Goal: Information Seeking & Learning: Find specific fact

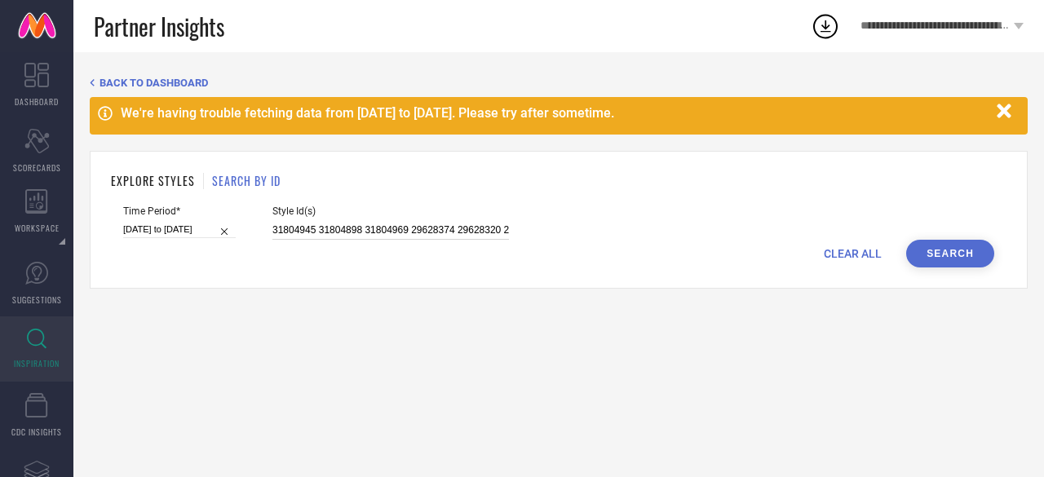
click at [324, 228] on input "31804945 31804898 31804969 29628374 29628320 25089600 25507044 26137958 2803337…" at bounding box center [390, 230] width 236 height 19
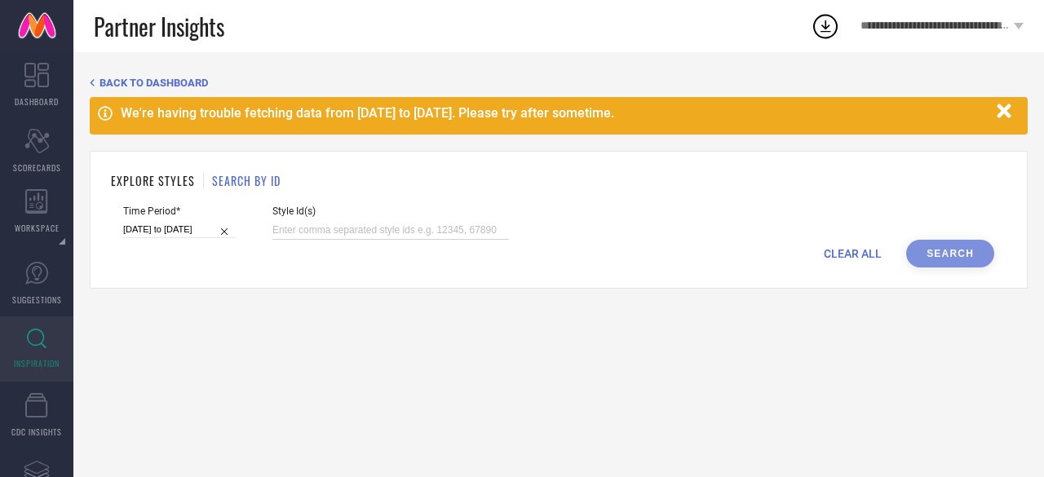
click at [295, 225] on input at bounding box center [390, 230] width 236 height 19
paste input "30918026 30918051 19898070 31804898 33260785 30937240 11005932 33260775 2516766…"
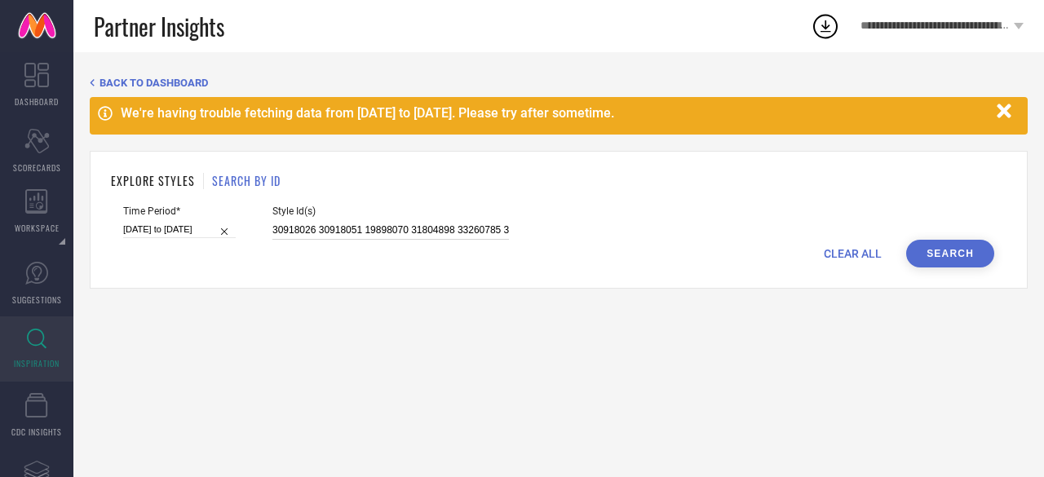
scroll to position [0, 453]
type input "30918026 30918051 19898070 31804898 33260785 30937240 11005932 33260775 2516766…"
click at [935, 245] on button "Search" at bounding box center [950, 254] width 88 height 28
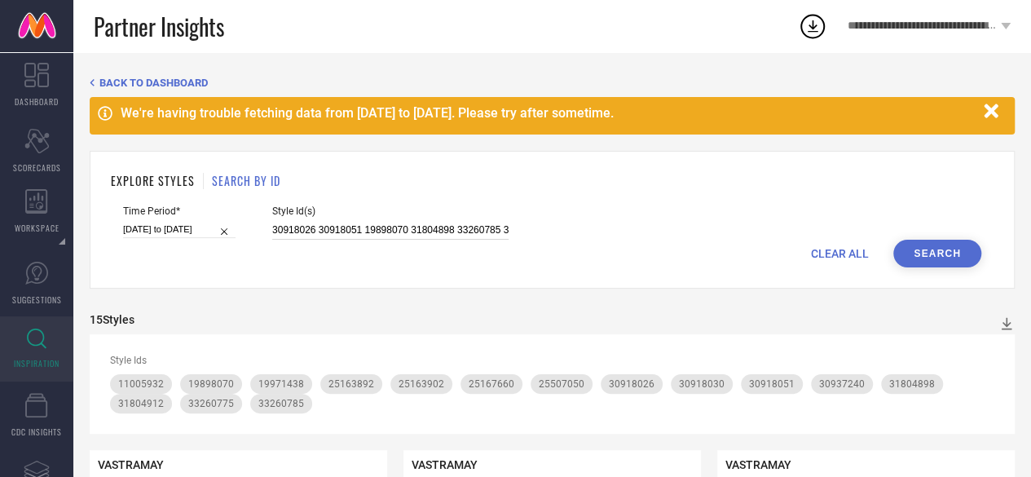
click at [386, 231] on input "30918026 30918051 19898070 31804898 33260785 30937240 11005932 33260775 2516766…" at bounding box center [390, 230] width 236 height 19
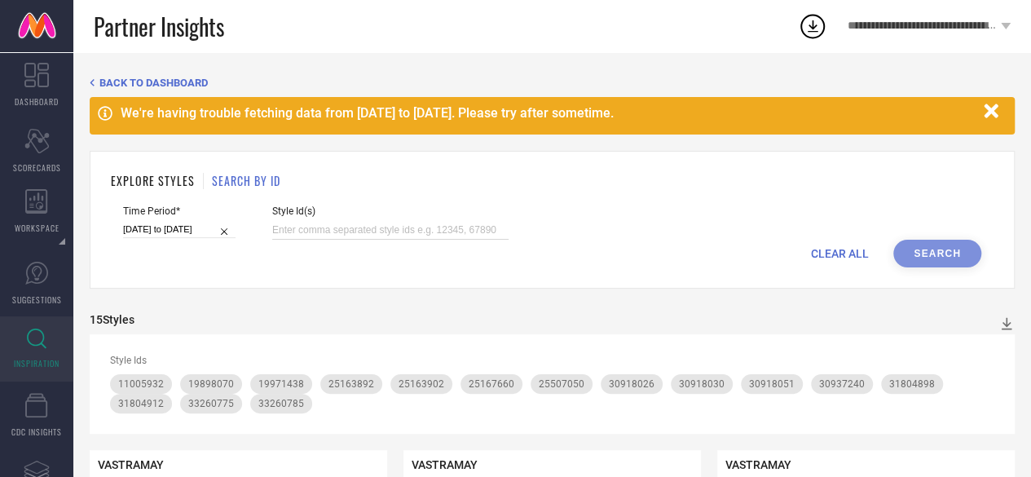
paste input "23275766 32906296 7445464 14643426 4370074 31324593 22359300 19972232 32870067 …"
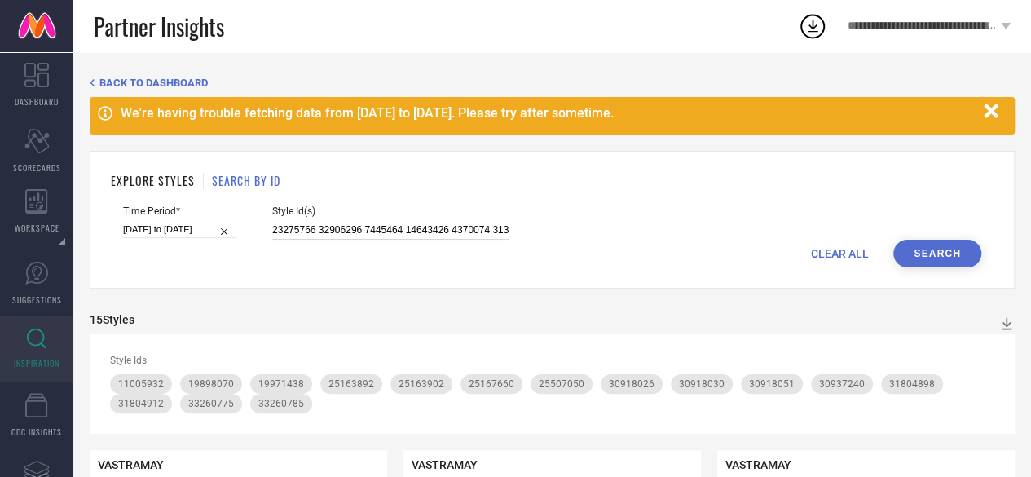
scroll to position [0, 444]
type input "23275766 32906296 7445464 14643426 4370074 31324593 22359300 19972232 32870067 …"
click at [951, 252] on button "Search" at bounding box center [938, 254] width 88 height 28
click at [420, 223] on input "23275766 32906296 7445464 14643426 4370074 31324593 22359300 19972232 32870067 …" at bounding box center [390, 230] width 236 height 19
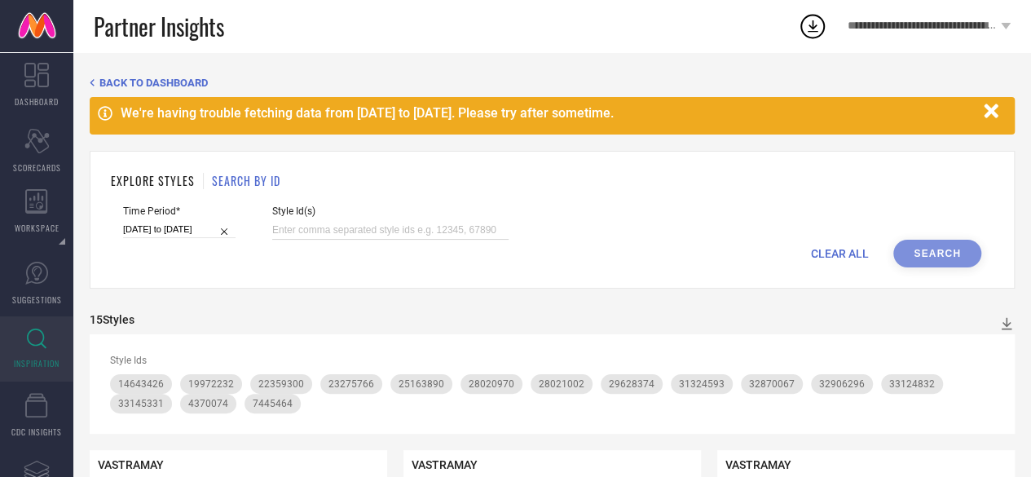
paste input "28021018 32192066 30937225 33260826 15270020 32217890 28021016 29450612 1782537…"
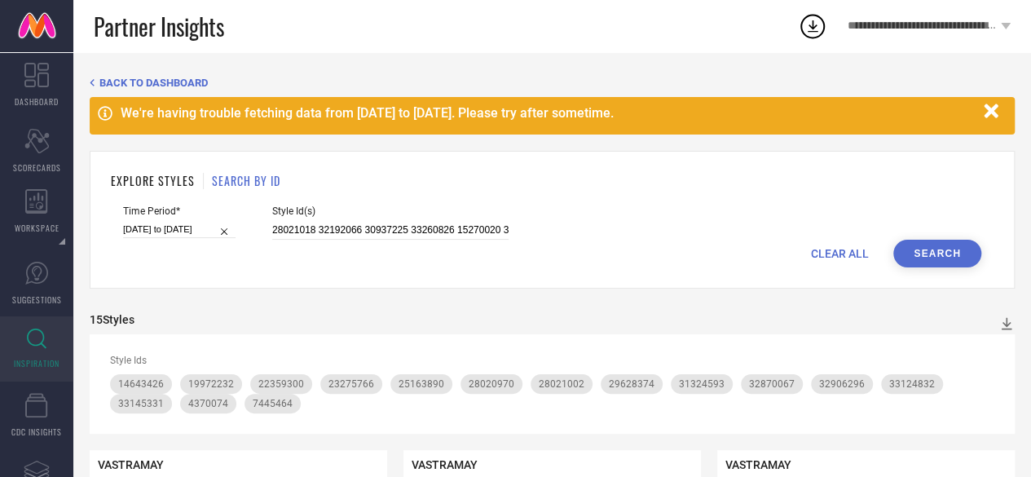
click at [933, 253] on button "Search" at bounding box center [938, 254] width 88 height 28
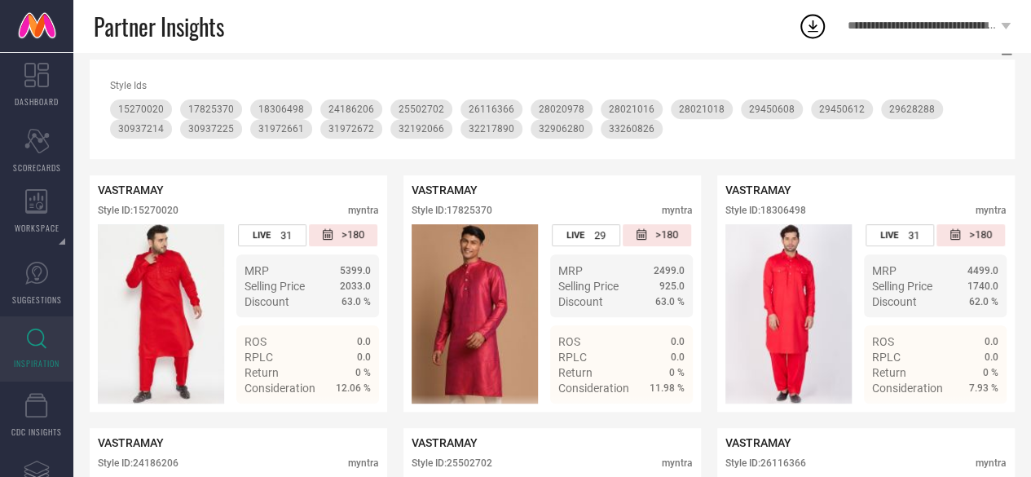
scroll to position [277, 0]
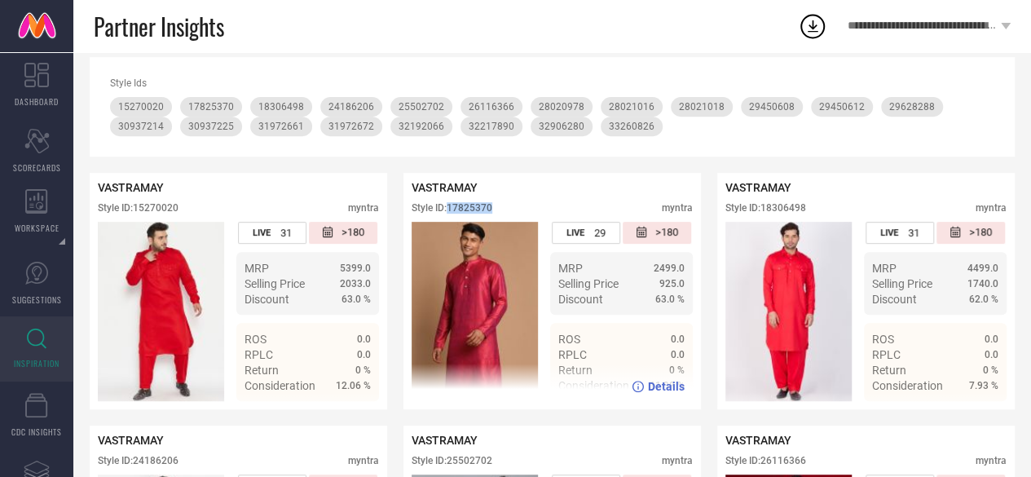
drag, startPoint x: 504, startPoint y: 210, endPoint x: 450, endPoint y: 210, distance: 53.8
click at [450, 210] on div "Style ID: 17825370 myntra" at bounding box center [552, 212] width 281 height 20
copy div "17825370"
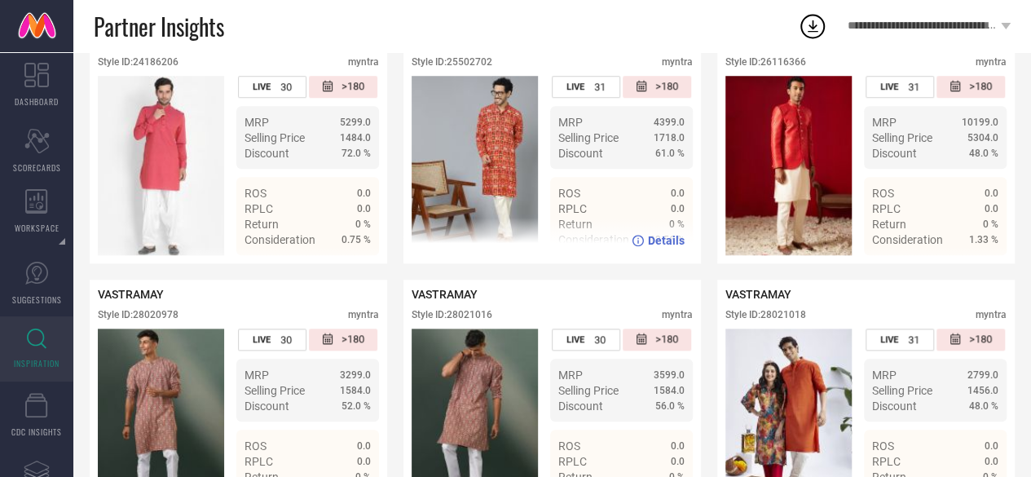
scroll to position [615, 0]
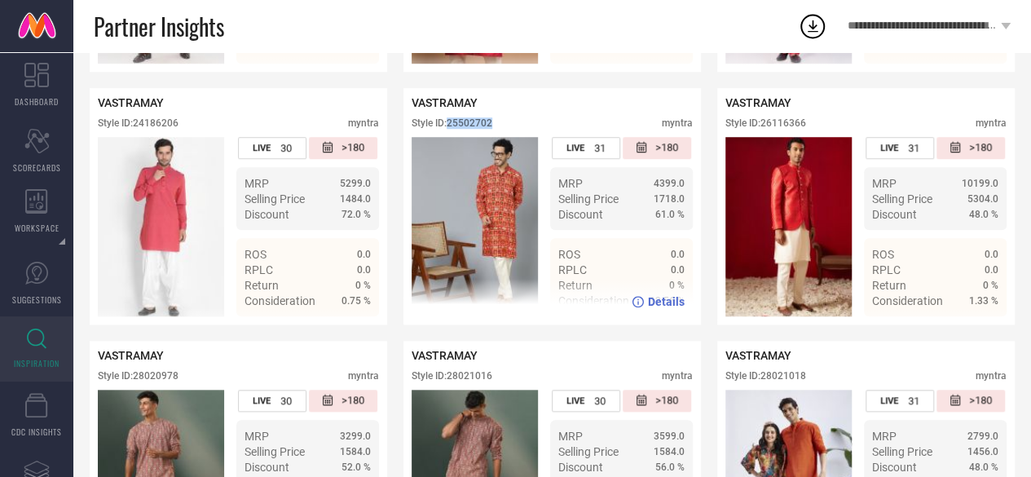
drag, startPoint x: 518, startPoint y: 125, endPoint x: 448, endPoint y: 123, distance: 69.3
click at [448, 123] on div "Style ID: 25502702 myntra" at bounding box center [552, 127] width 281 height 20
click at [448, 123] on div "Style ID: 25502702" at bounding box center [452, 122] width 81 height 11
drag, startPoint x: 508, startPoint y: 130, endPoint x: 452, endPoint y: 128, distance: 56.3
click at [452, 128] on div "Style ID: 25502702 myntra" at bounding box center [552, 127] width 281 height 20
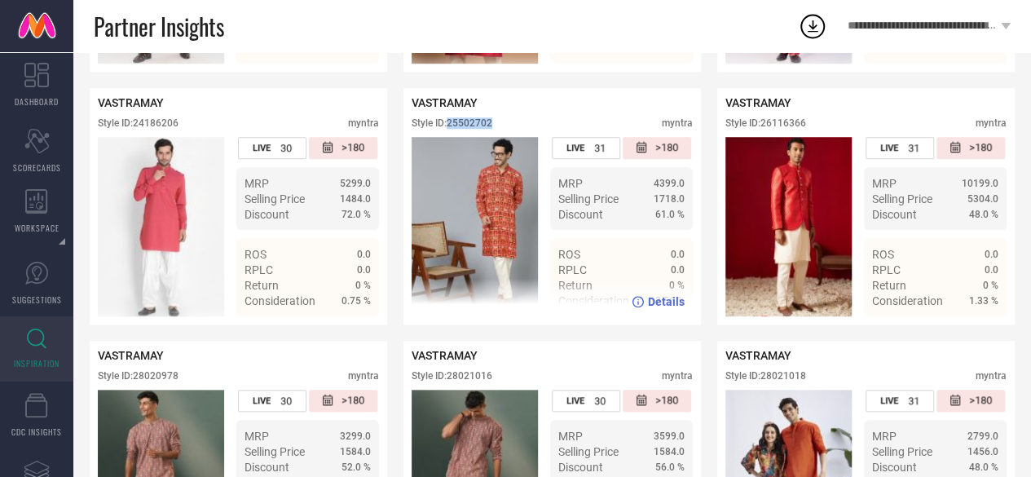
copy div "25502702"
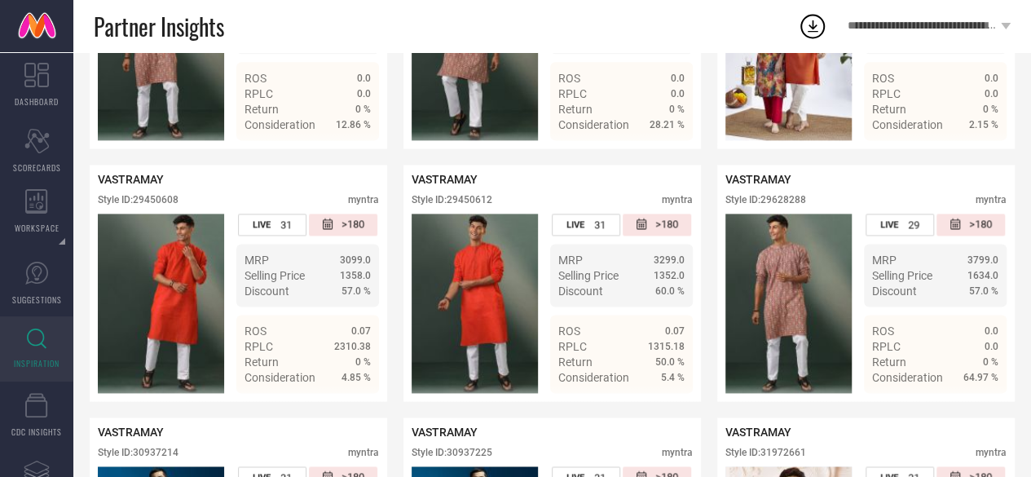
scroll to position [1107, 0]
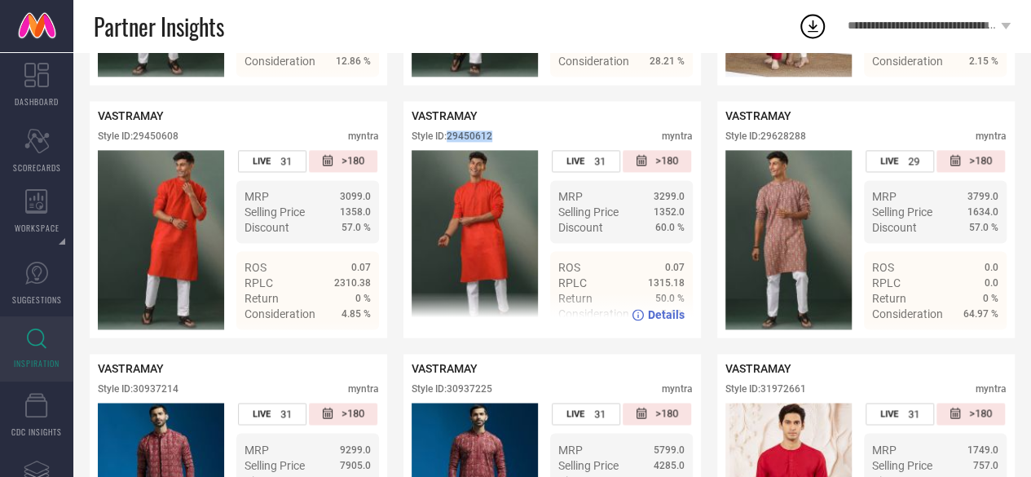
drag, startPoint x: 513, startPoint y: 157, endPoint x: 451, endPoint y: 151, distance: 62.2
click at [451, 150] on div "Style ID: 29450612 myntra" at bounding box center [552, 140] width 281 height 20
copy div "29450612"
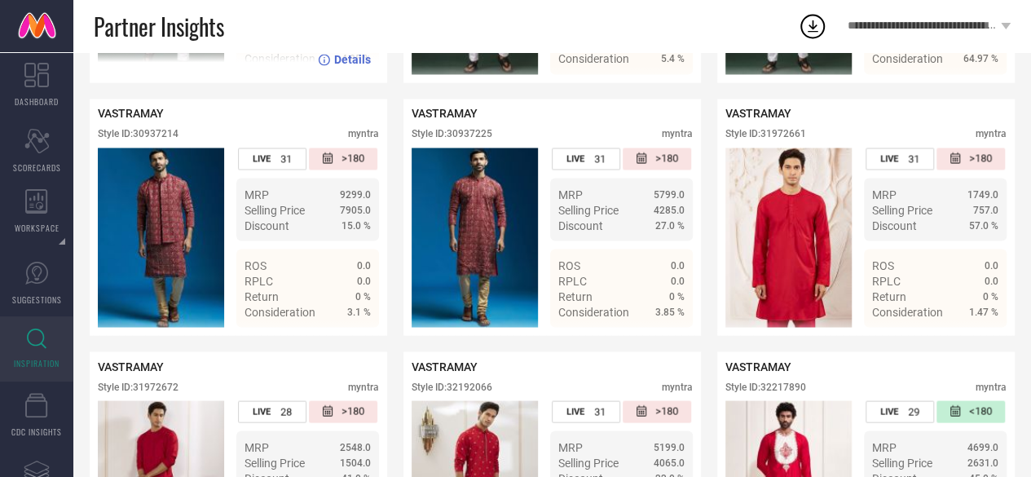
scroll to position [1375, 0]
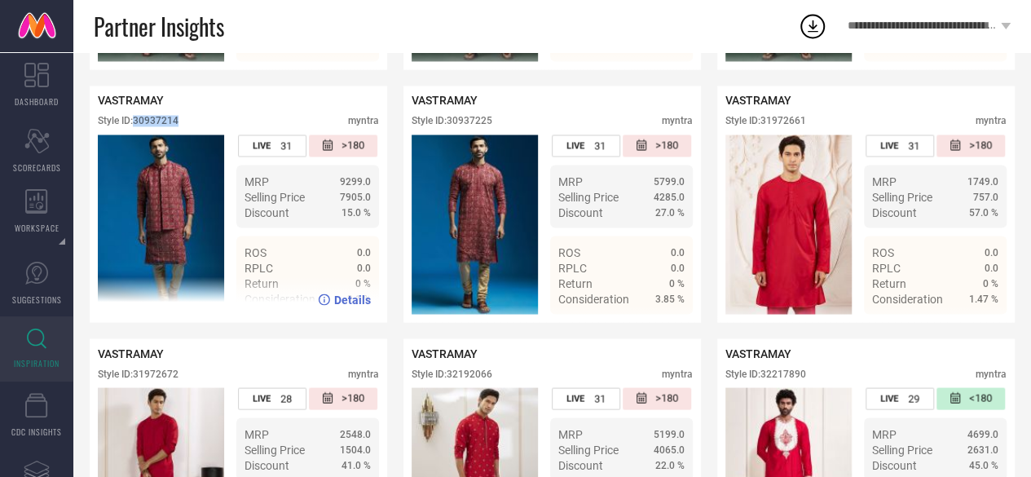
drag, startPoint x: 201, startPoint y: 139, endPoint x: 137, endPoint y: 136, distance: 64.5
click at [137, 135] on div "Style ID: 30937214 myntra" at bounding box center [238, 125] width 281 height 20
copy div "30937214"
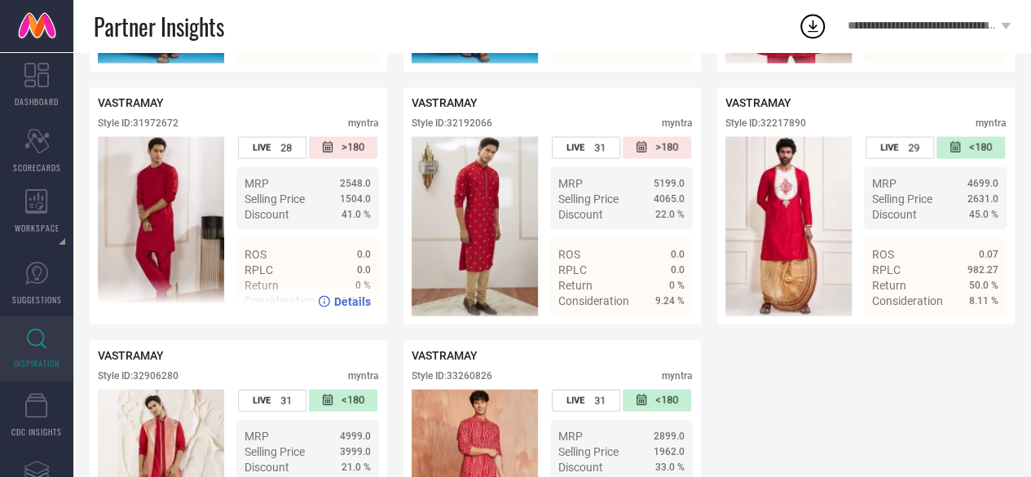
scroll to position [1616, 0]
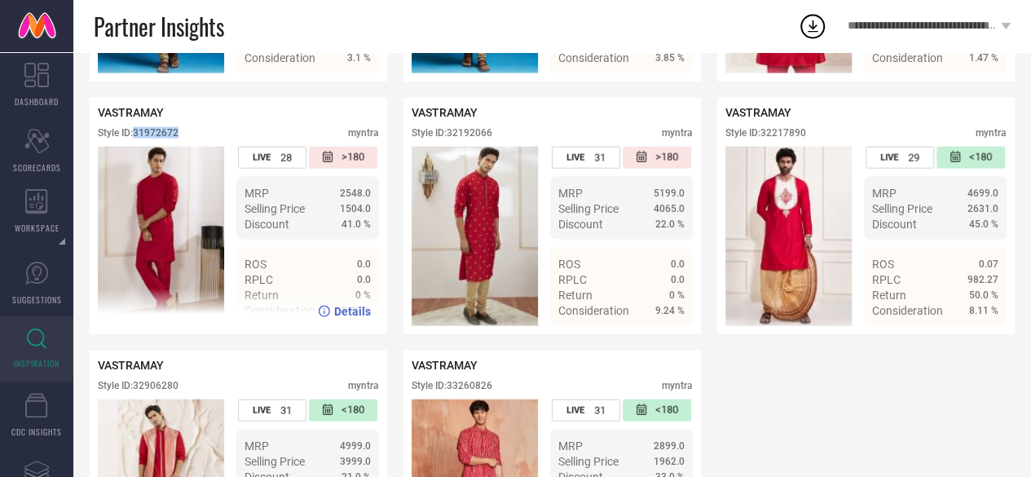
drag, startPoint x: 200, startPoint y: 148, endPoint x: 138, endPoint y: 147, distance: 62.0
click at [138, 147] on div "Style ID: 31972672 myntra" at bounding box center [238, 137] width 281 height 20
copy div "31972672"
click at [210, 146] on div "VASTRAMAY Style ID: 31972672 myntra" at bounding box center [238, 126] width 281 height 41
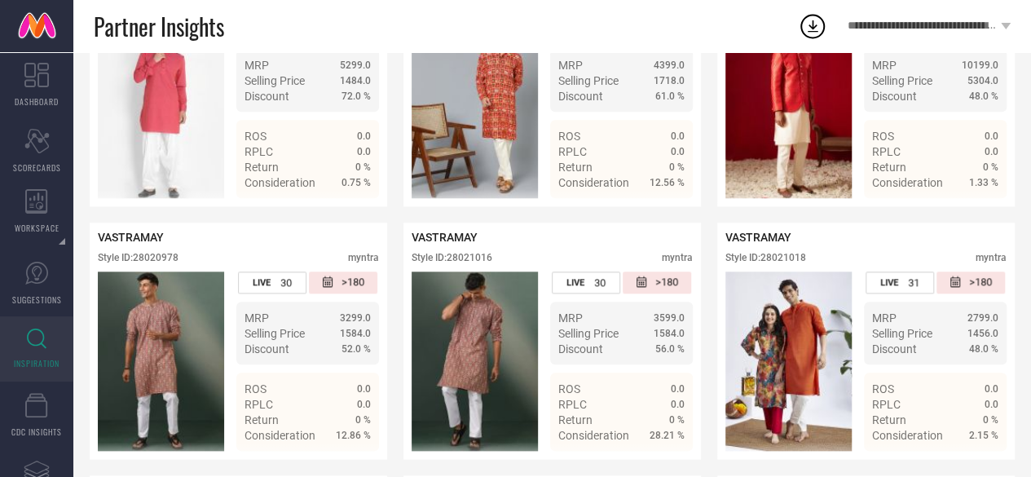
scroll to position [0, 0]
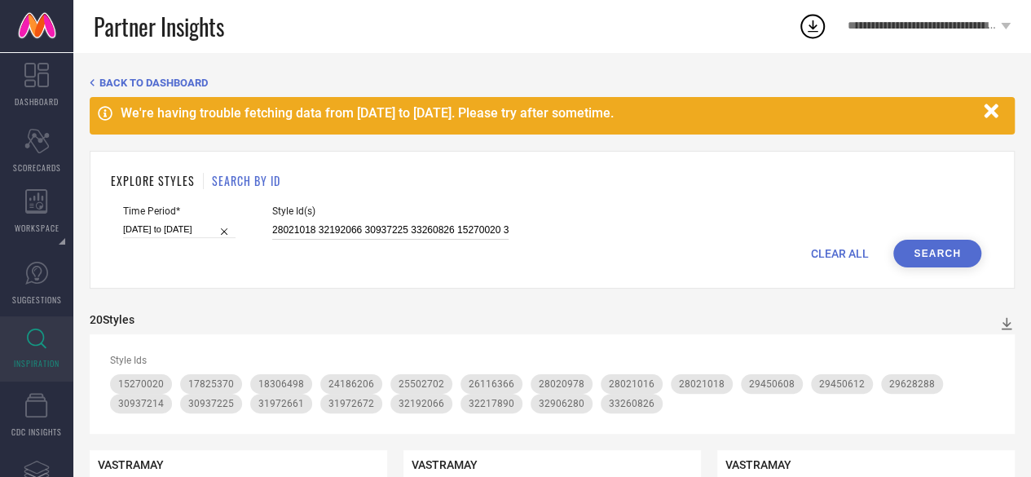
click at [342, 232] on input "28021018 32192066 30937225 33260826 15270020 32217890 28021016 29450612 1782537…" at bounding box center [390, 230] width 236 height 19
type input "="
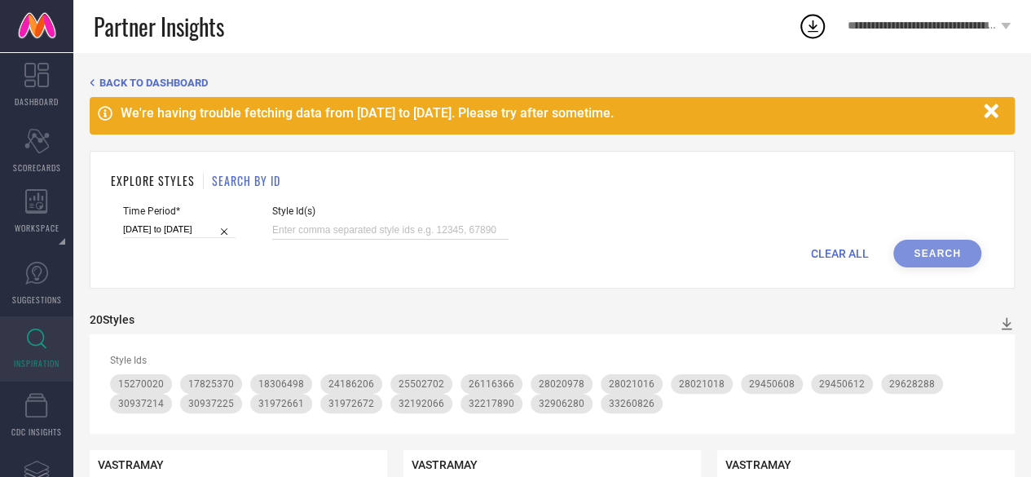
paste input "22284656 22444222 17635066 22444366 25021780 20417250 22349904 22349868 2502175…"
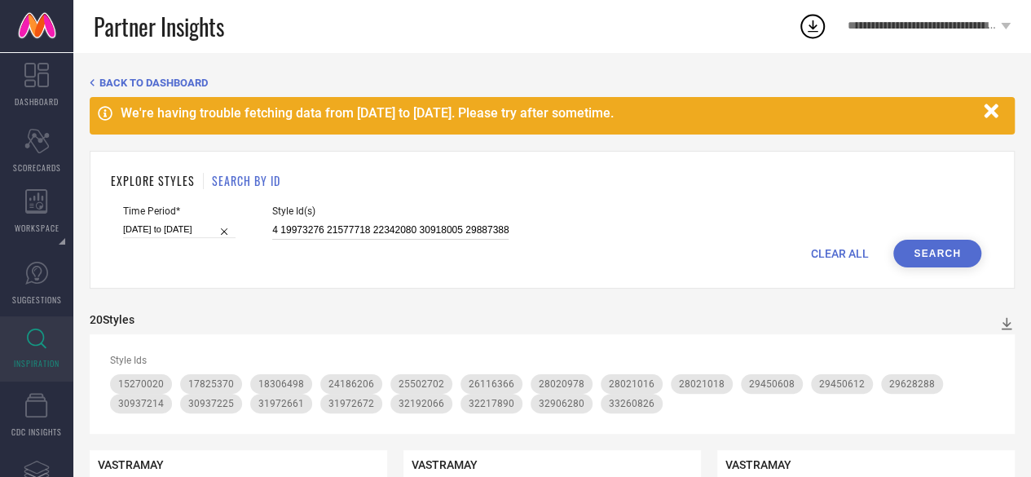
type input "22284656 22444222 17635066 22444366 25021780 20417250 22349904 22349868 2502175…"
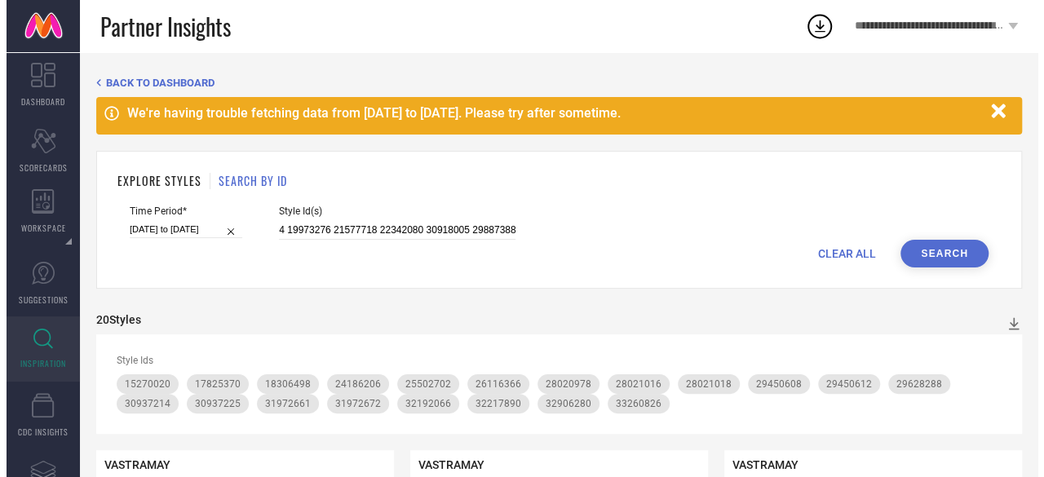
scroll to position [0, 0]
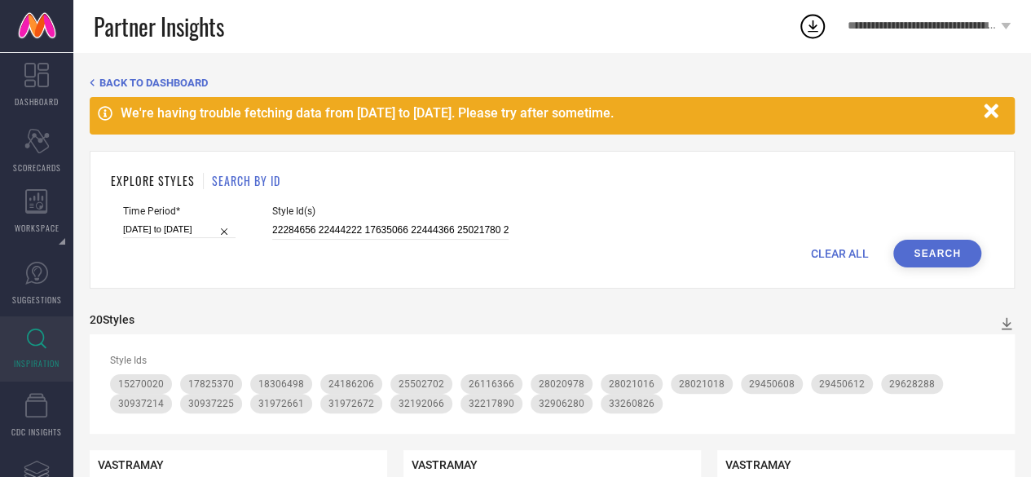
click at [973, 254] on button "Search" at bounding box center [938, 254] width 88 height 28
click at [472, 226] on input "22284656 22444222 17635066 22444366 25021780 20417250 22349904 22349868 2502175…" at bounding box center [390, 230] width 236 height 19
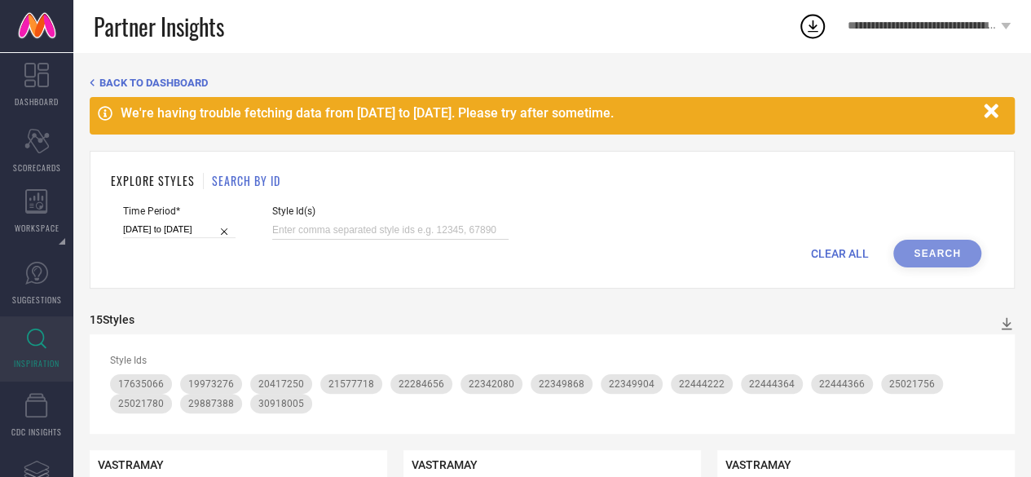
paste input "25089590 25089592 14764468 22472026 30918077 30937216 24984410 20950740 2098303…"
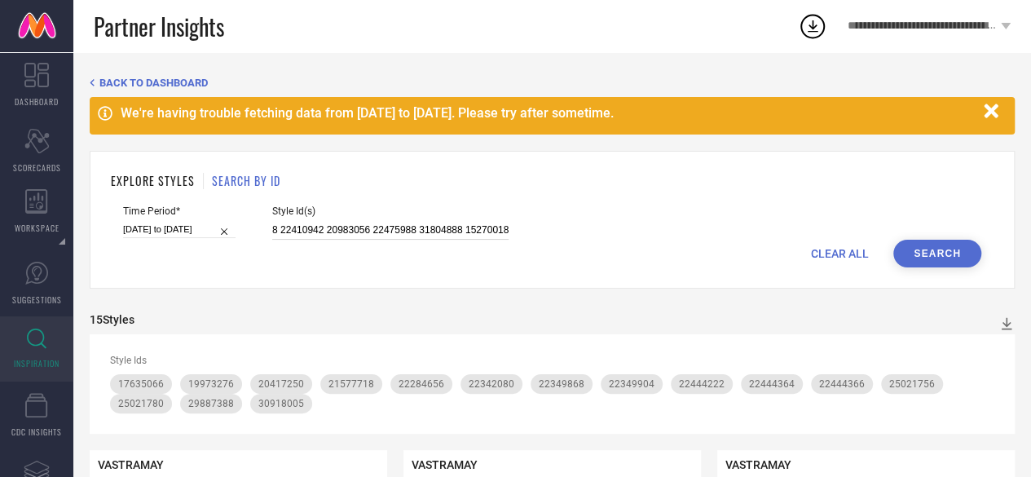
type input "25089590 25089592 14764468 22472026 30918077 30937216 24984410 20950740 2098303…"
click at [959, 254] on button "Search" at bounding box center [938, 254] width 88 height 28
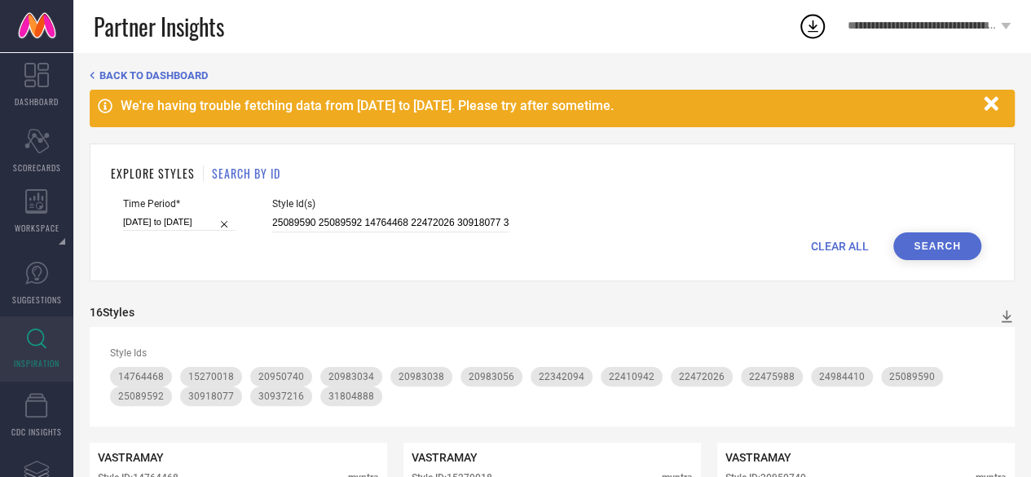
scroll to position [0, 0]
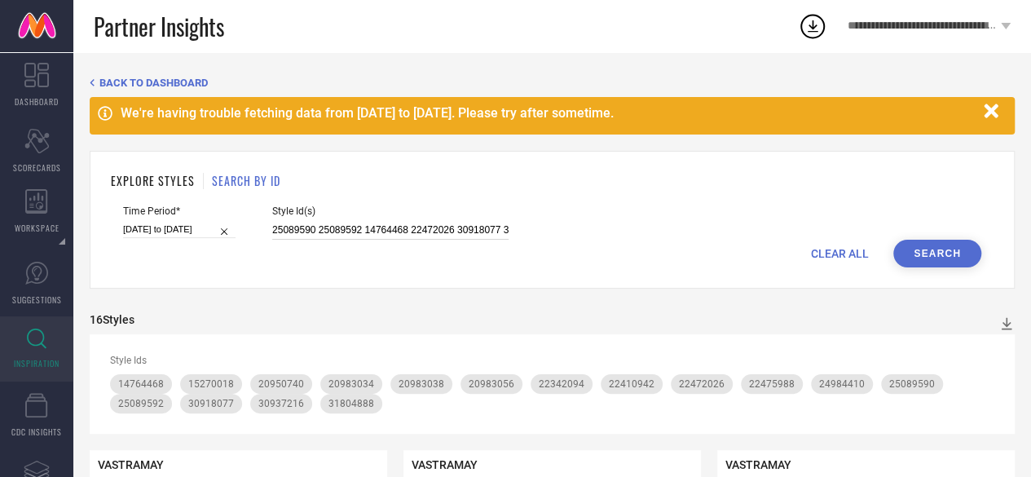
click at [438, 229] on input "25089590 25089592 14764468 22472026 30918077 30937216 24984410 20950740 2098303…" at bounding box center [390, 230] width 236 height 19
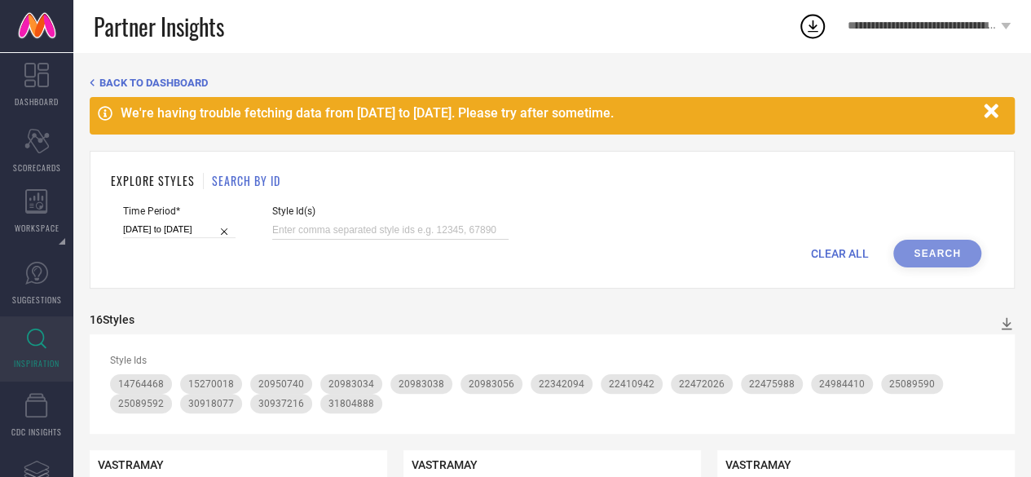
paste input "31804924 19973274 15242540 20950736 20950738 31804909 25089596 19916924 1626219…"
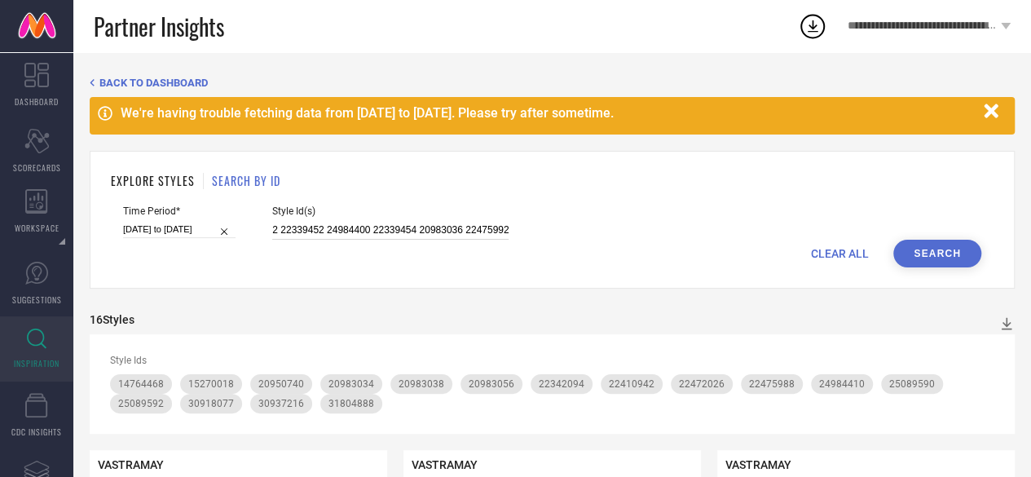
type input "31804924 19973274 15242540 20950736 20950738 31804909 25089596 19916924 1626219…"
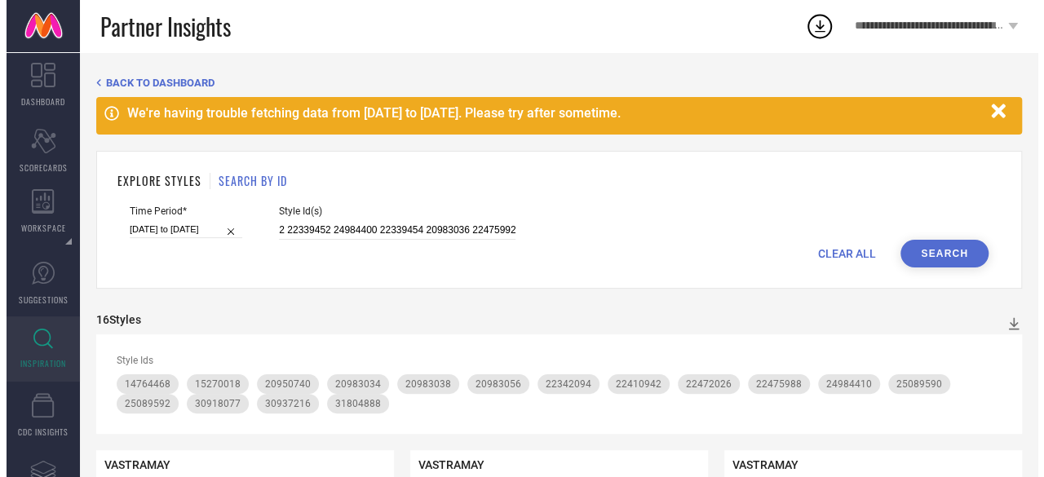
scroll to position [0, 0]
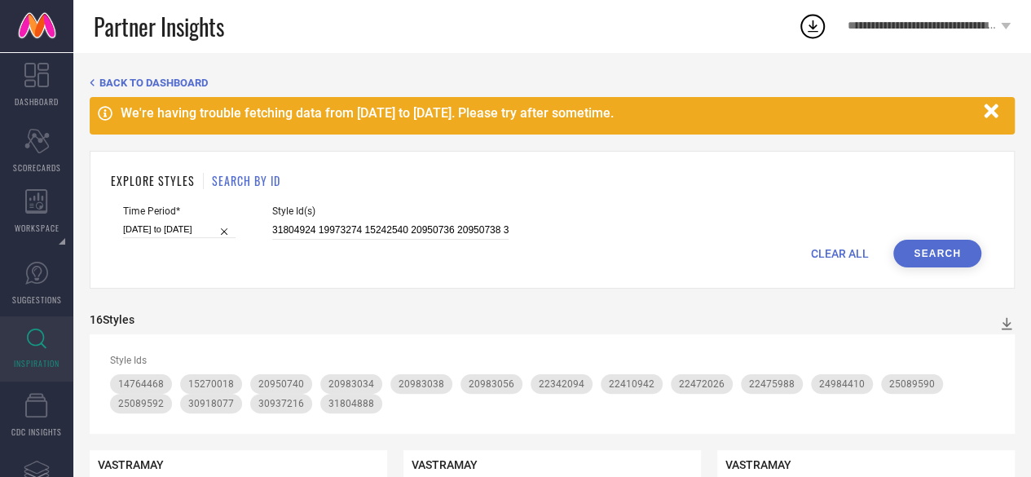
click at [957, 247] on button "Search" at bounding box center [938, 254] width 88 height 28
click at [421, 223] on input "31804924 19973274 15242540 20950736 20950738 31804909 25089596 19916924 1626219…" at bounding box center [390, 230] width 236 height 19
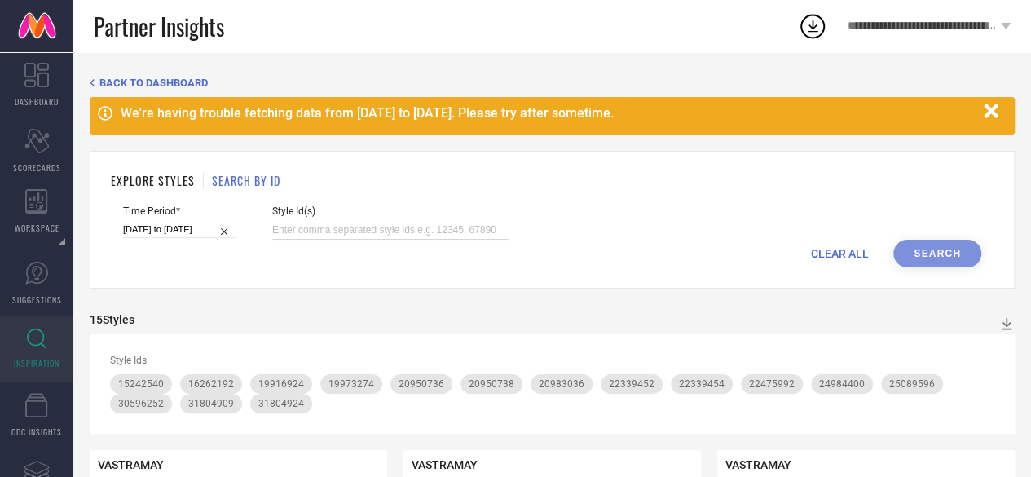
paste input "25100448 16589088 23298972 25100456 31222308 25021774 19919052 16386534 2489998…"
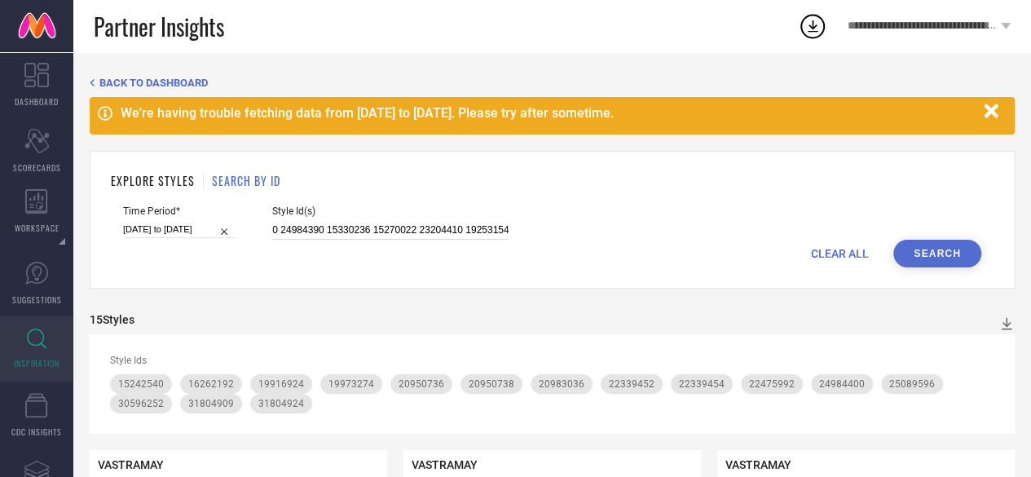
type input "25100448 16589088 23298972 25100456 31222308 25021774 19919052 16386534 2489998…"
click at [955, 249] on button "Search" at bounding box center [938, 254] width 88 height 28
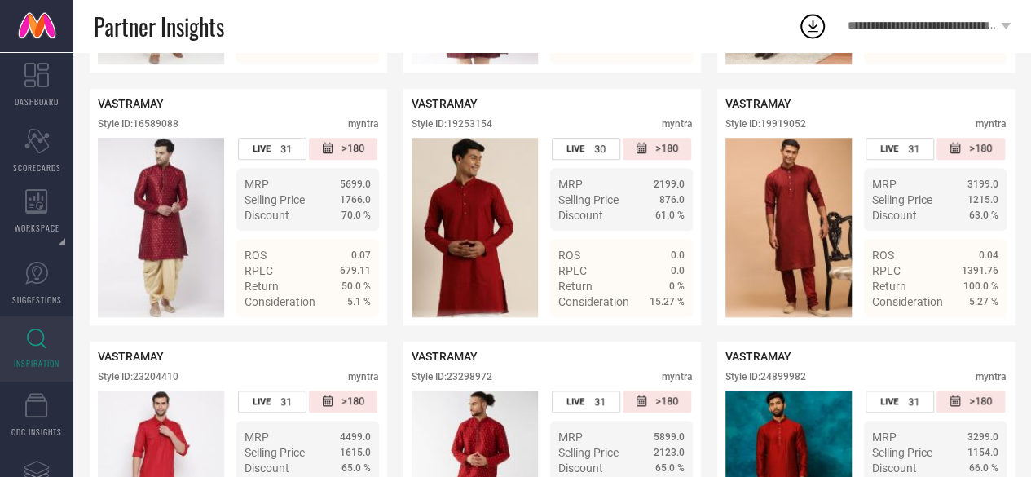
scroll to position [125, 0]
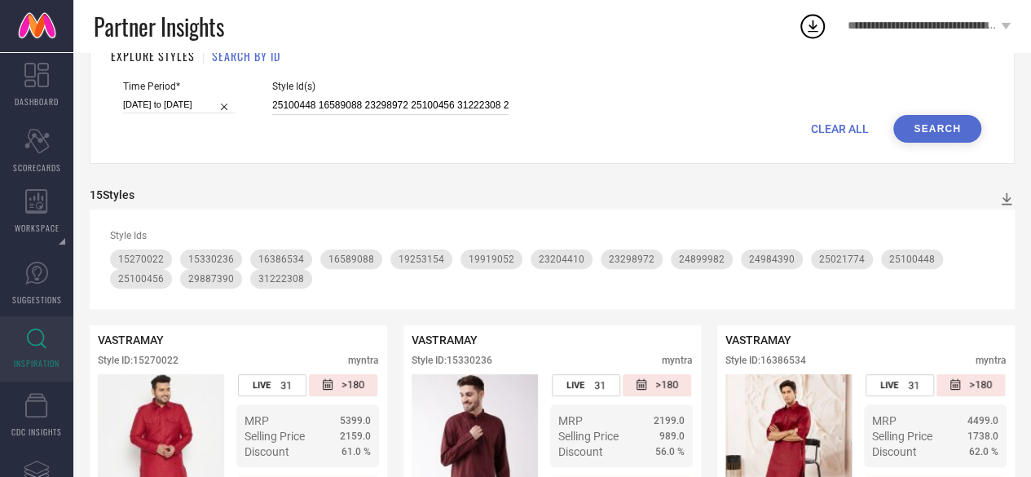
click at [493, 110] on input "25100448 16589088 23298972 25100456 31222308 25021774 19919052 16386534 2489998…" at bounding box center [390, 105] width 236 height 19
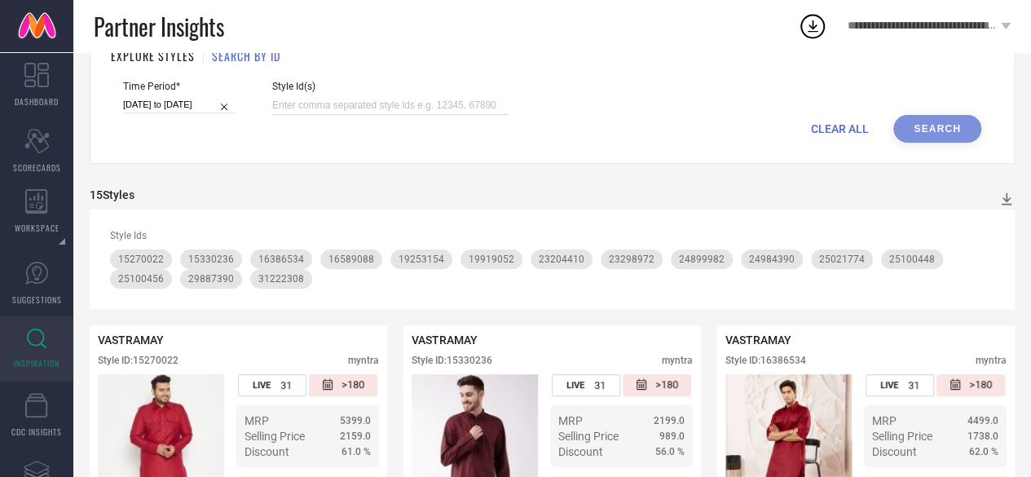
paste input "25089556 33260825 22110680 23204452 23298990 26251266 20872628 23106348 2439490…"
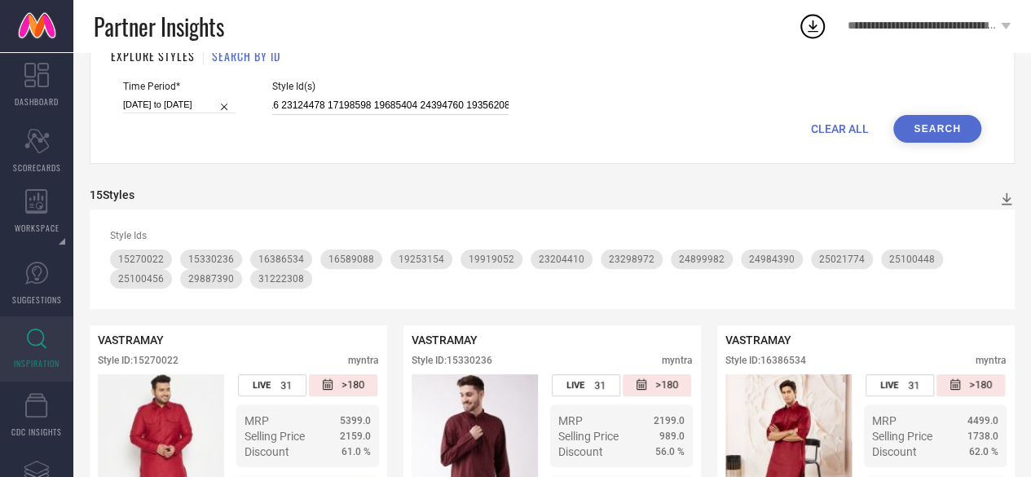
type input "25089556 33260825 22110680 23204452 23298990 26251266 20872628 23106348 2439490…"
click at [948, 129] on button "Search" at bounding box center [938, 129] width 88 height 28
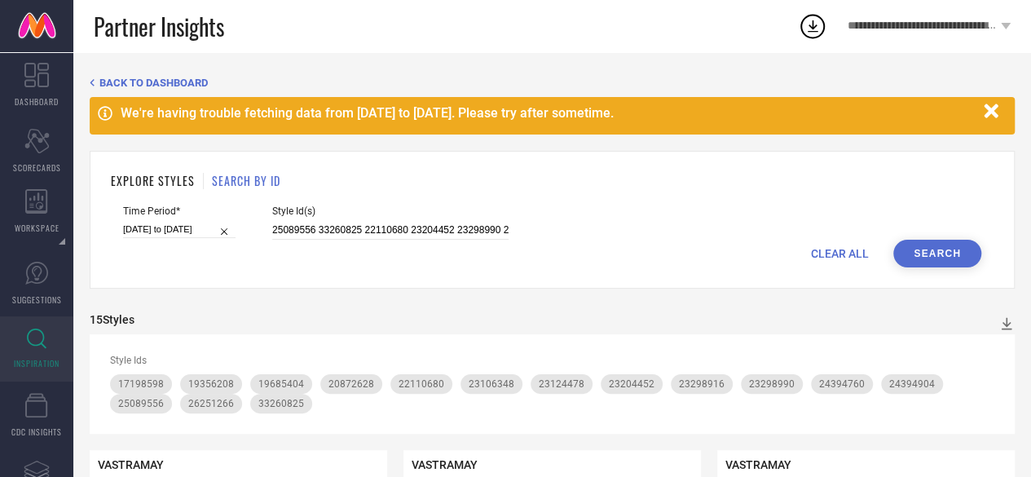
click at [375, 219] on div "Style Id(s) 25089556 33260825 22110680 23204452 23298990 26251266 20872628 2310…" at bounding box center [390, 222] width 236 height 34
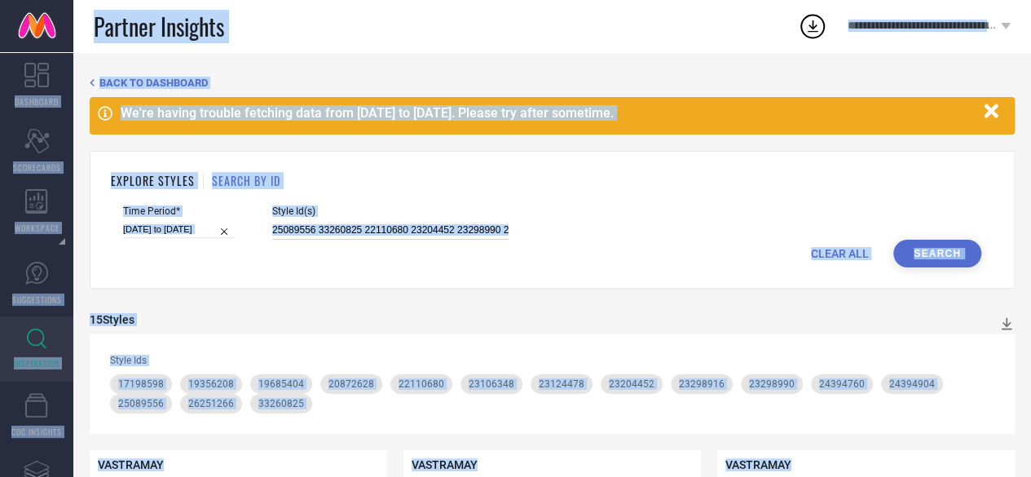
click at [399, 227] on input "25089556 33260825 22110680 23204452 23298990 26251266 20872628 23106348 2439490…" at bounding box center [390, 230] width 236 height 19
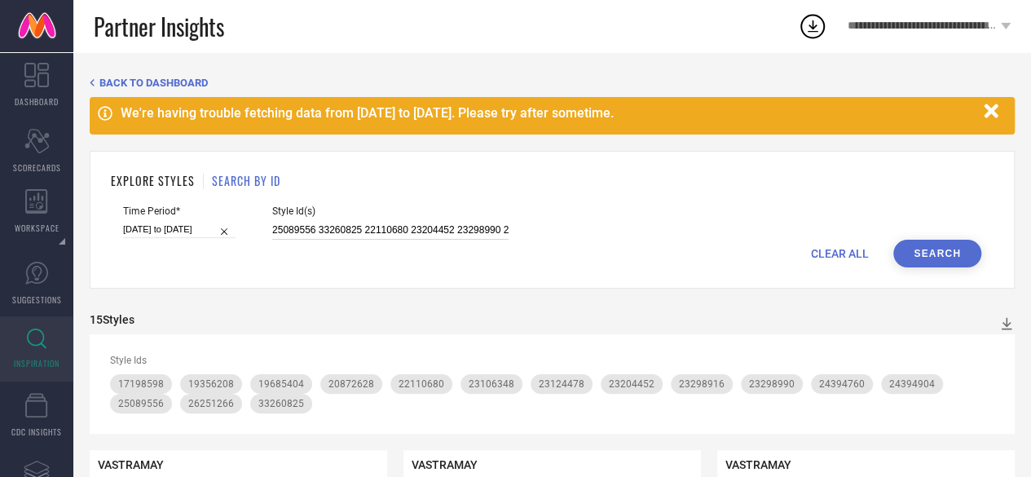
click at [399, 227] on input "25089556 33260825 22110680 23204452 23298990 26251266 20872628 23106348 2439490…" at bounding box center [390, 230] width 236 height 19
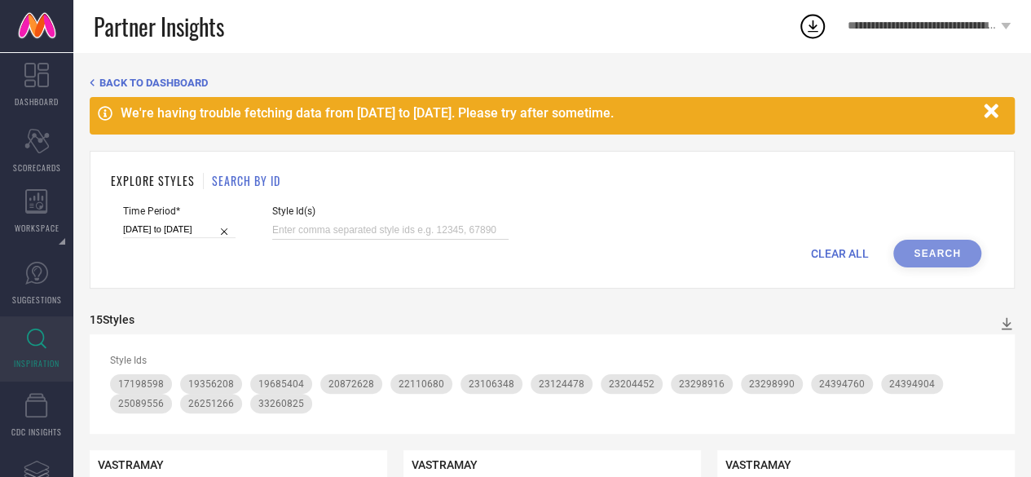
paste input "22410946 17825372 26105248 29896543 12639164 16262186 19600130 14645554 1719860…"
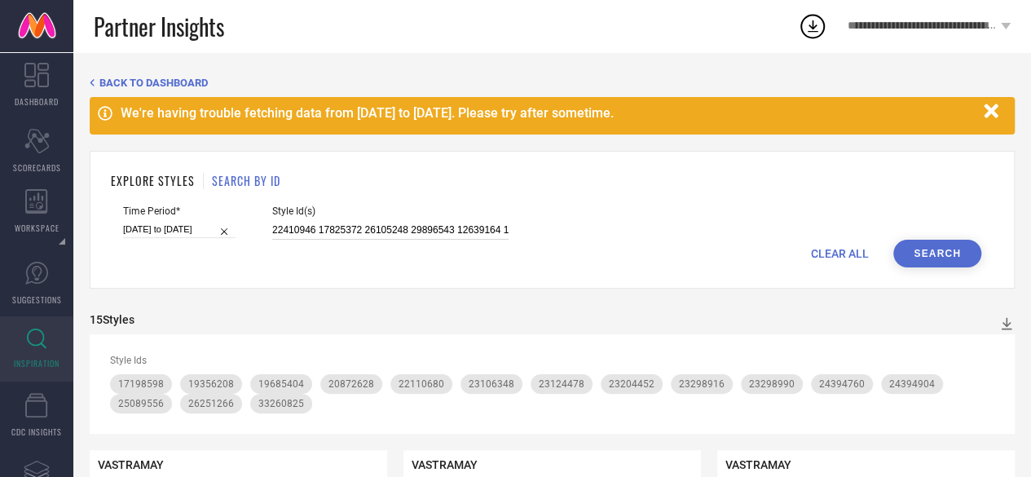
scroll to position [0, 454]
type input "22410946 17825372 26105248 29896543 12639164 16262186 19600130 14645554 1719860…"
click at [926, 250] on button "Search" at bounding box center [938, 254] width 88 height 28
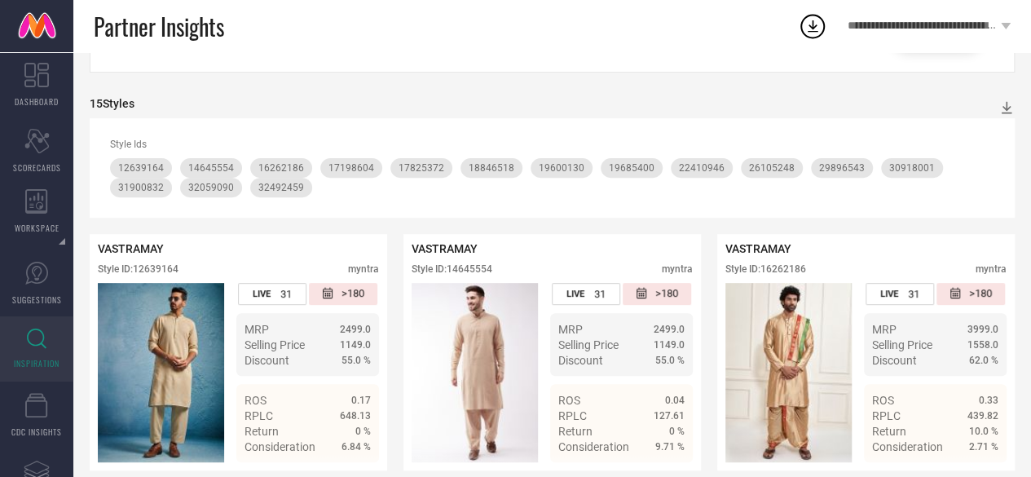
scroll to position [0, 0]
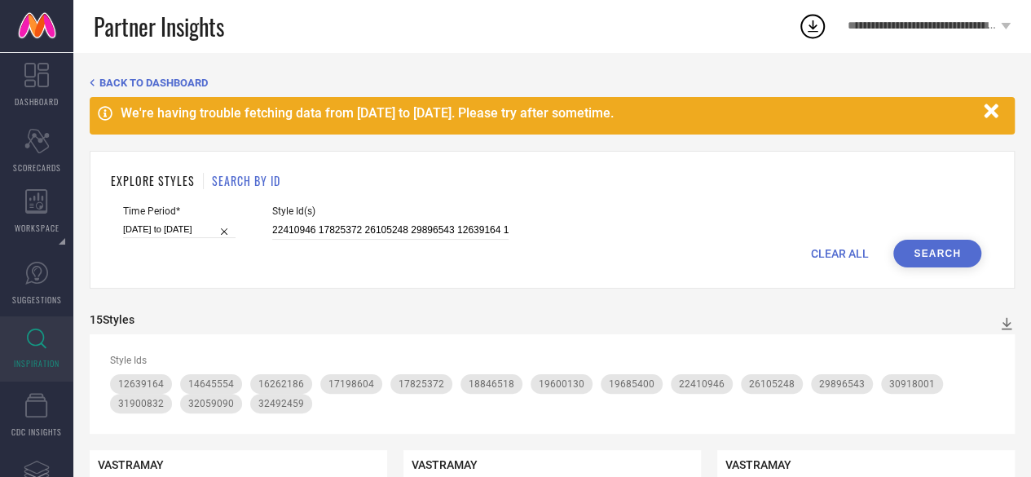
click at [406, 218] on div "Style Id(s) 22410946 17825372 26105248 29896543 12639164 16262186 19600130 1464…" at bounding box center [390, 222] width 236 height 34
click at [377, 219] on div "Style Id(s) 22410946 17825372 26105248 29896543 12639164 16262186 19600130 1464…" at bounding box center [390, 222] width 236 height 34
click at [348, 233] on input "22410946 17825372 26105248 29896543 12639164 16262186 19600130 14645554 1719860…" at bounding box center [390, 230] width 236 height 19
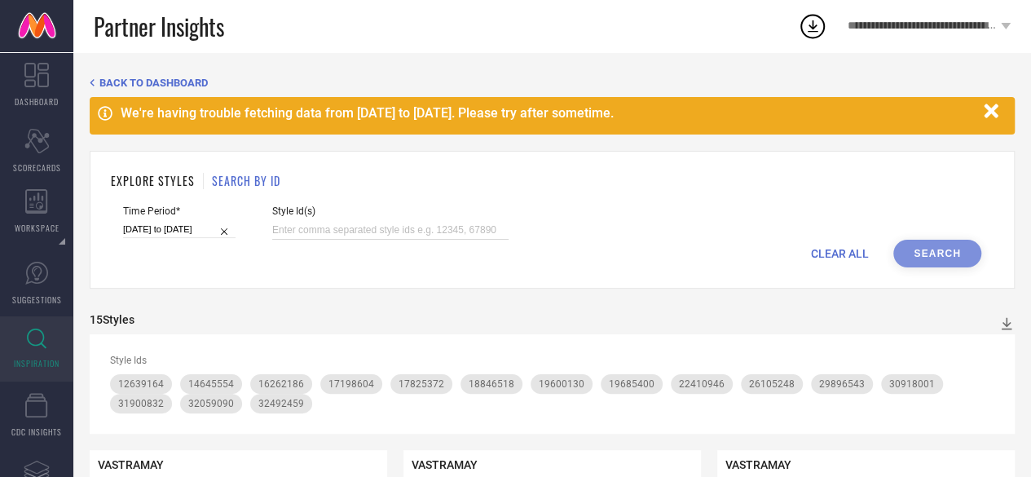
paste input "22444356 22444226 22284664 19821484 31804962 12648722 15270014 14789444 1995131…"
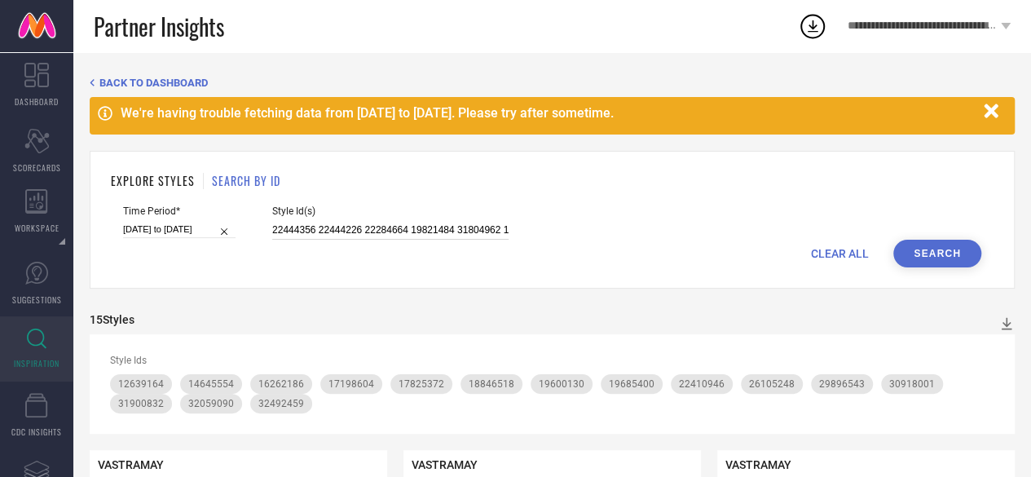
scroll to position [0, 686]
type input "22444356 22444226 22284664 19821484 31804962 12648722 15270014 14789444 1995131…"
click at [931, 255] on button "Search" at bounding box center [938, 254] width 88 height 28
click at [426, 234] on input "22444356 22444226 22284664 19821484 31804962 12648722 15270014 14789444 1995131…" at bounding box center [390, 230] width 236 height 19
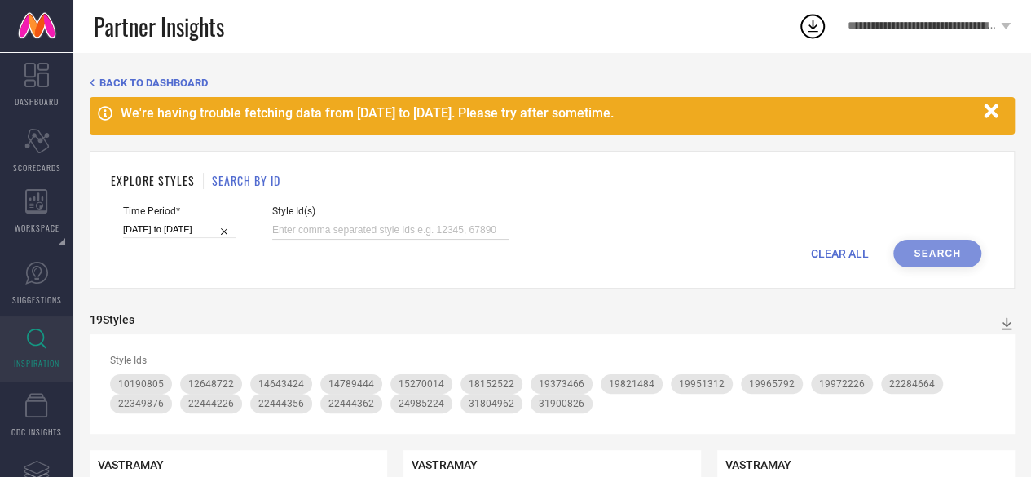
paste input "22455110 29896544 19948430 22410952 19983208 19983200 20872622 19984170 2624968…"
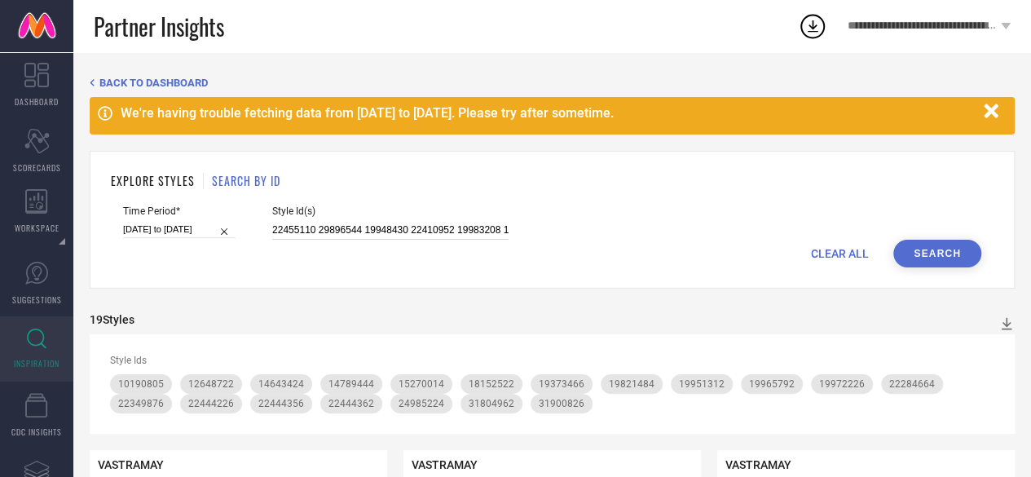
scroll to position [0, 500]
type input "22455110 29896544 19948430 22410952 19983208 19983200 20872622 19984170 2624968…"
click at [935, 247] on button "Search" at bounding box center [938, 254] width 88 height 28
click at [348, 227] on input "22455110 29896544 19948430 22410952 19983208 19983200 20872622 19984170 2624968…" at bounding box center [390, 230] width 236 height 19
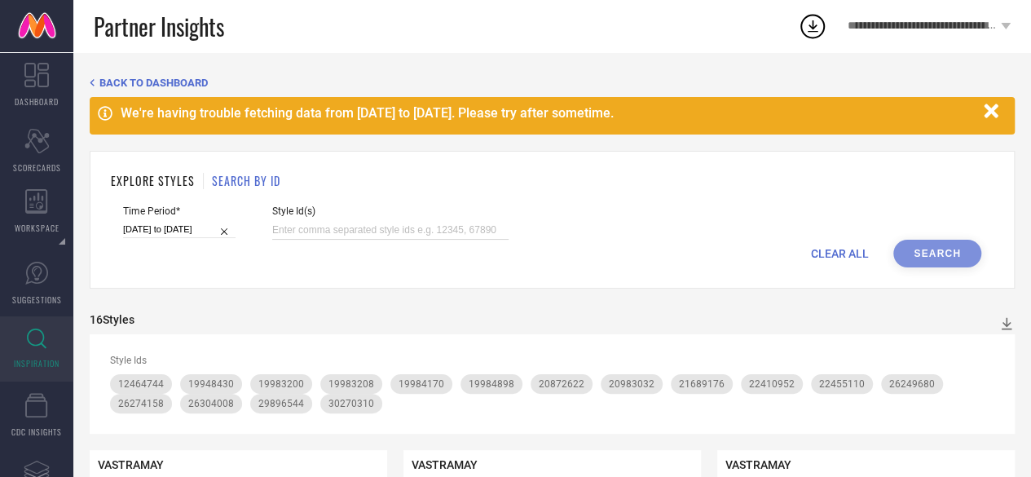
paste input "12550178 23124448 22114552 32973544 22159204 21941068 32968019 20950734 2329900…"
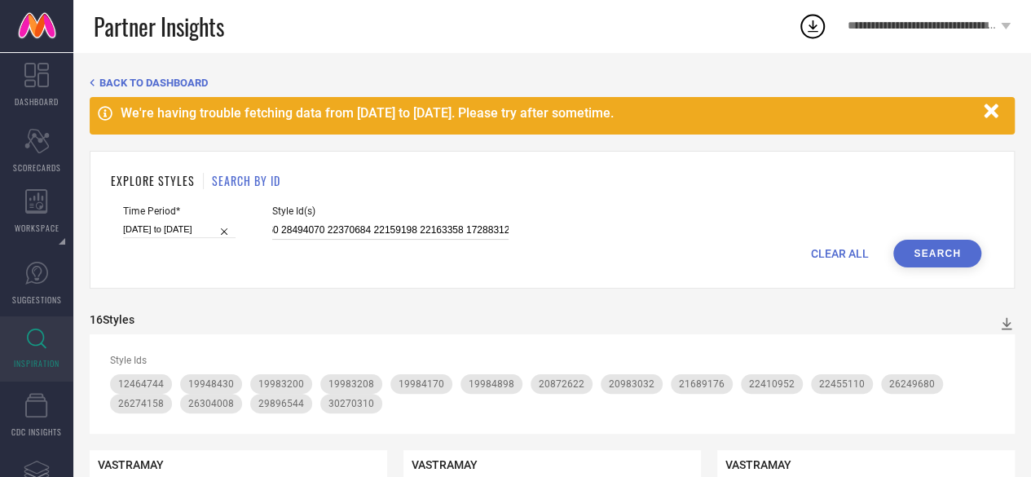
type input "12550178 23124448 22114552 32973544 22159204 21941068 32968019 20950734 2329900…"
click at [971, 250] on button "Search" at bounding box center [938, 254] width 88 height 28
click at [373, 225] on input "12550178 23124448 22114552 32973544 22159204 21941068 32968019 20950734 2329900…" at bounding box center [390, 230] width 236 height 19
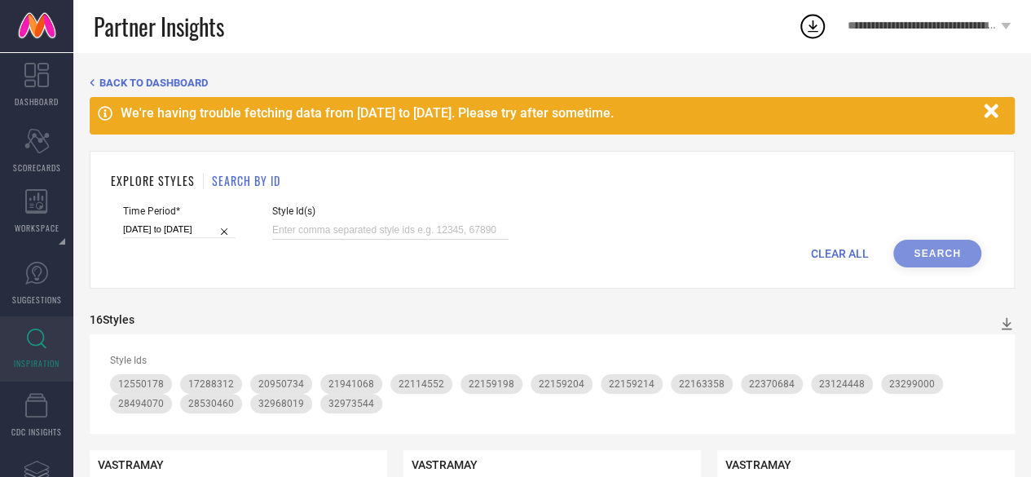
click at [366, 227] on input at bounding box center [390, 230] width 236 height 19
paste input "22392224 25089590 30918049 30918026 31324603 22455114 30918036 30918054 3132459…"
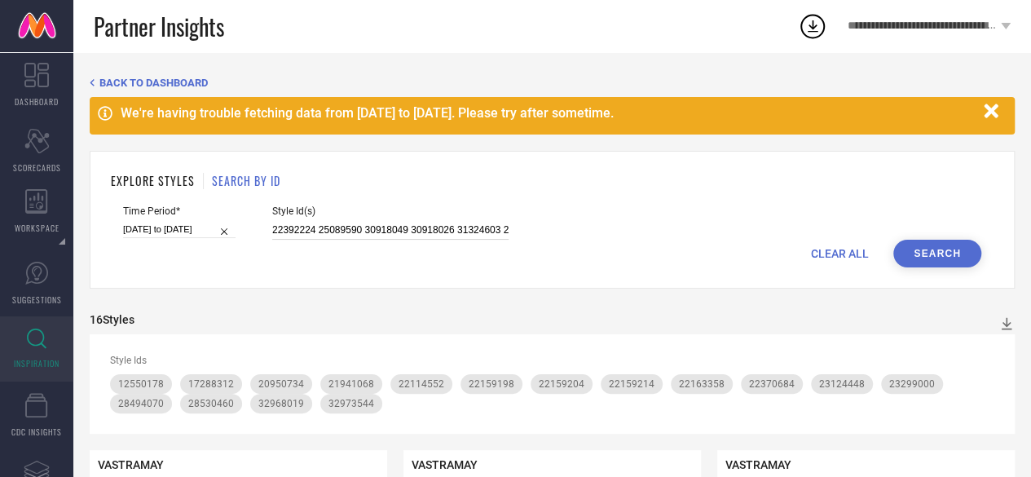
scroll to position [0, 408]
type input "22392224 25089590 30918049 30918026 31324603 22455114 30918036 30918054 3132459…"
click at [931, 252] on button "Search" at bounding box center [938, 254] width 88 height 28
click at [363, 230] on input "22392224 25089590 30918049 30918026 31324603 22455114 30918036 30918054 3132459…" at bounding box center [390, 230] width 236 height 19
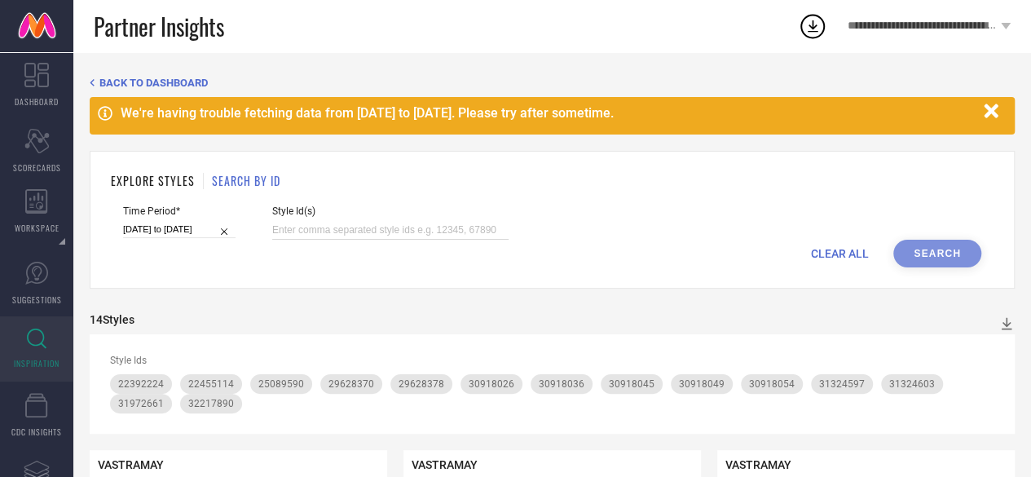
paste input "32906291 33145339 33145331 33260910 33260906 33260885 33260839 33260807 3326088…"
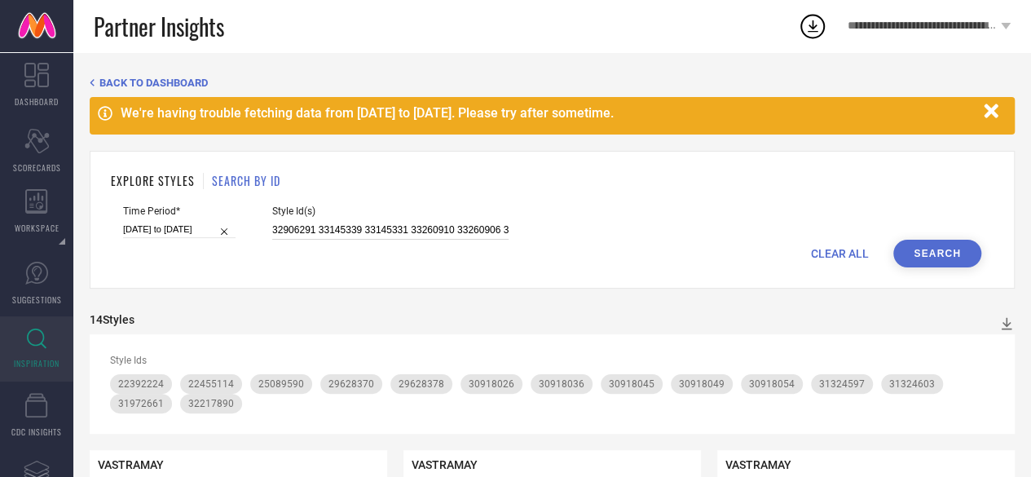
scroll to position [0, 2720]
type input "32906291 33145339 33145331 33260910 33260906 33260885 33260839 33260807 3326088…"
click at [947, 258] on button "Search" at bounding box center [938, 254] width 88 height 28
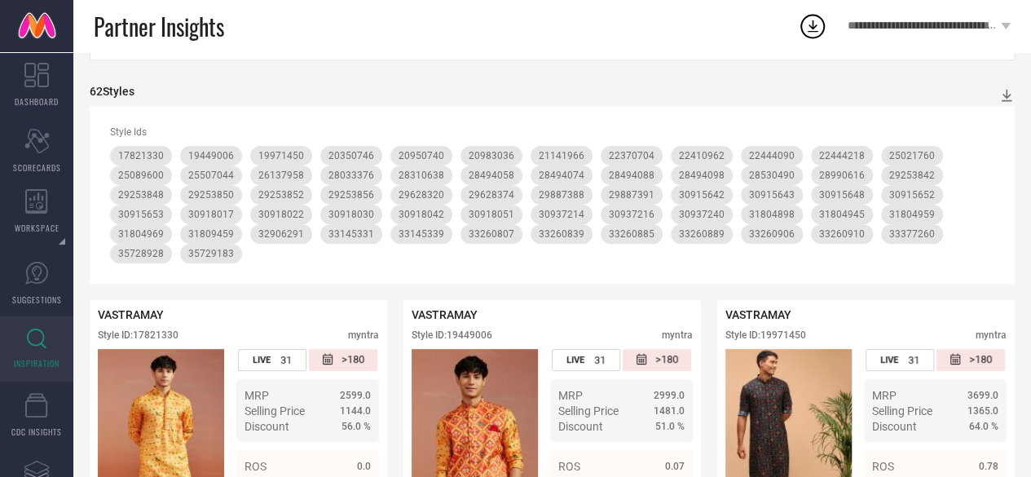
scroll to position [0, 0]
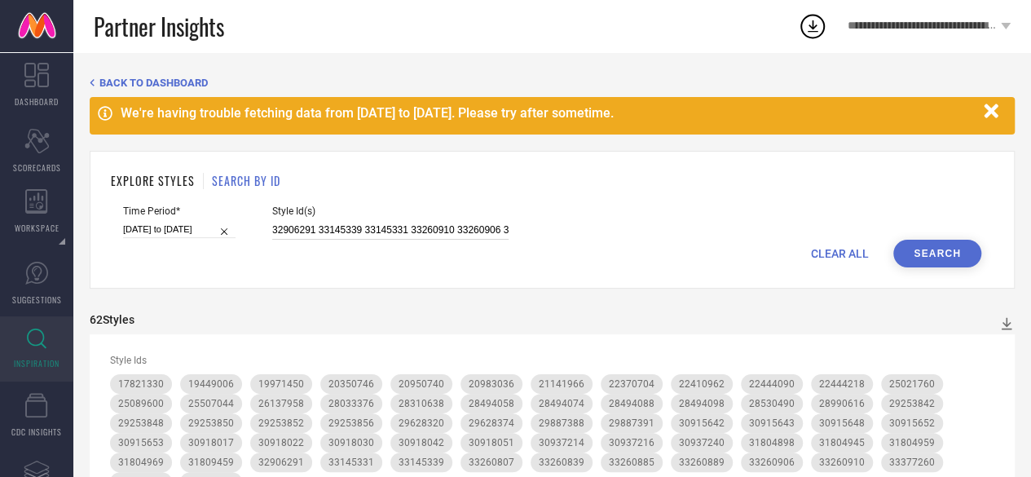
click at [470, 235] on input "32906291 33145339 33145331 33260910 33260906 33260885 33260839 33260807 3326088…" at bounding box center [390, 230] width 236 height 19
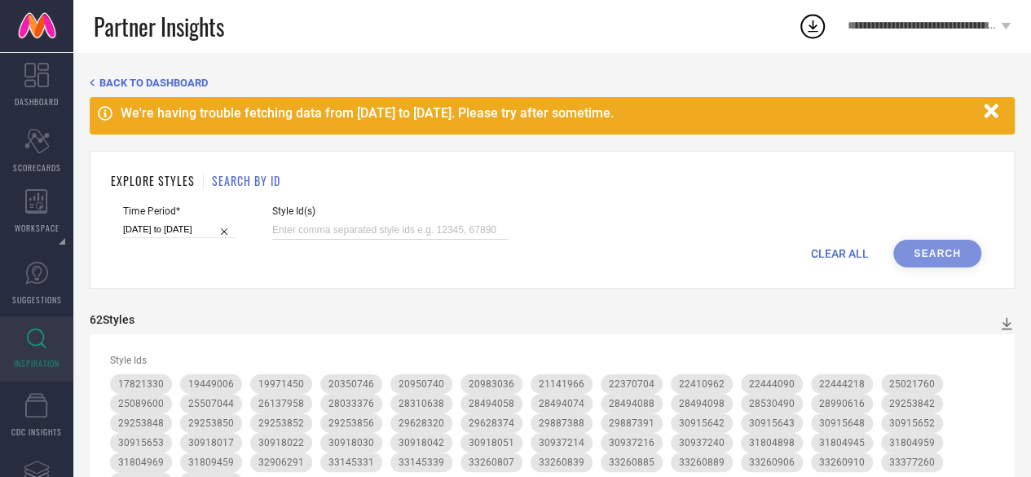
click at [361, 232] on input at bounding box center [390, 230] width 236 height 19
paste input "29628378 29628370 30918045"
type input "29628378 29628370 30918045"
click at [951, 255] on button "Search" at bounding box center [938, 254] width 88 height 28
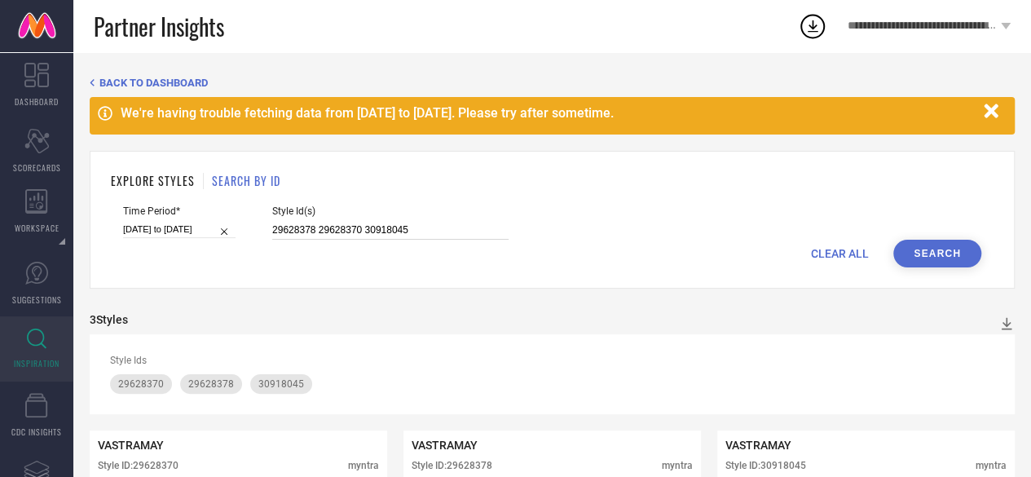
click at [352, 223] on input "29628378 29628370 30918045" at bounding box center [390, 230] width 236 height 19
paste input "22345800 20882618 26313818 22343172 21368562 23668954 24597338 32580250 2763811…"
type input "22345800 20882618 26313818 22343172 21368562 23668954 24597338 32580250 2763811…"
click at [913, 254] on button "Search" at bounding box center [938, 254] width 88 height 28
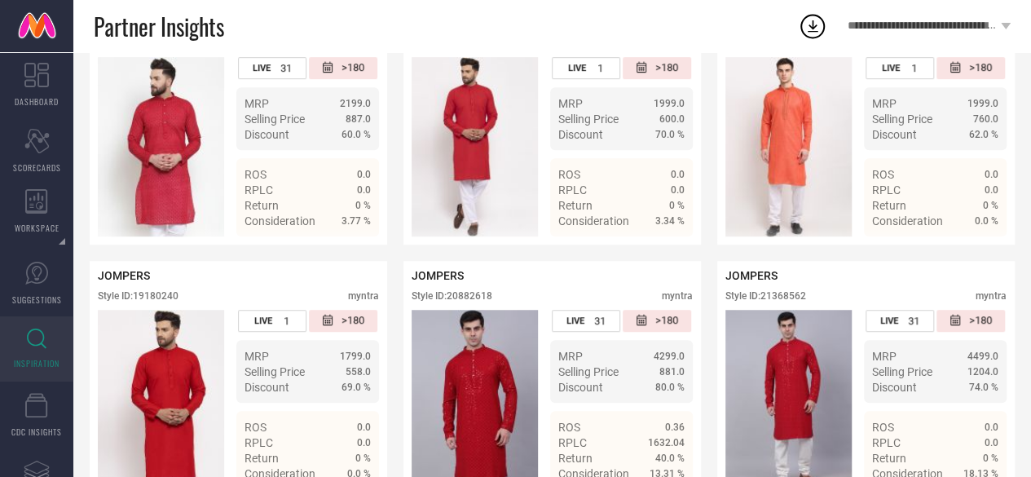
scroll to position [0, 0]
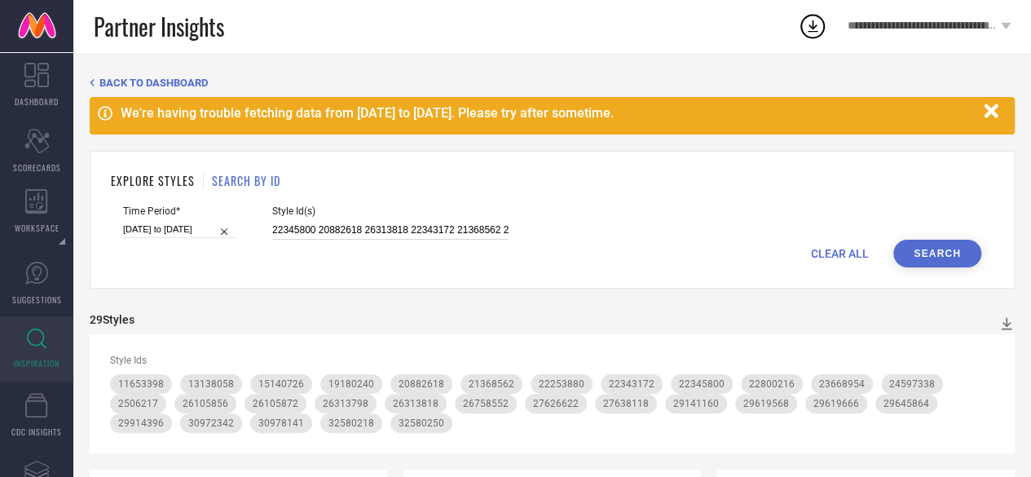
click at [429, 230] on input "22345800 20882618 26313818 22343172 21368562 23668954 24597338 32580250 2763811…" at bounding box center [390, 230] width 236 height 19
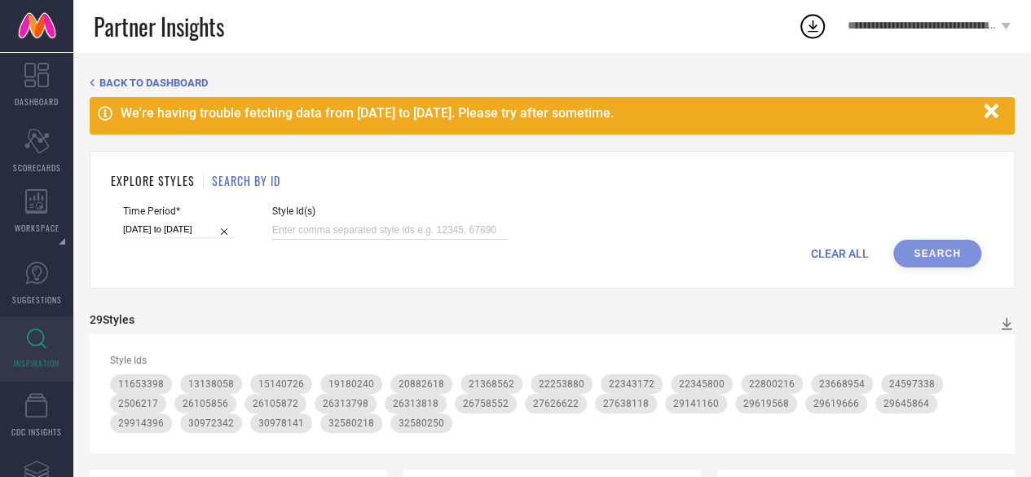
paste input "20882628 31799130 26684014 26313816 22997164 23599766 22992440 21665286 2143057…"
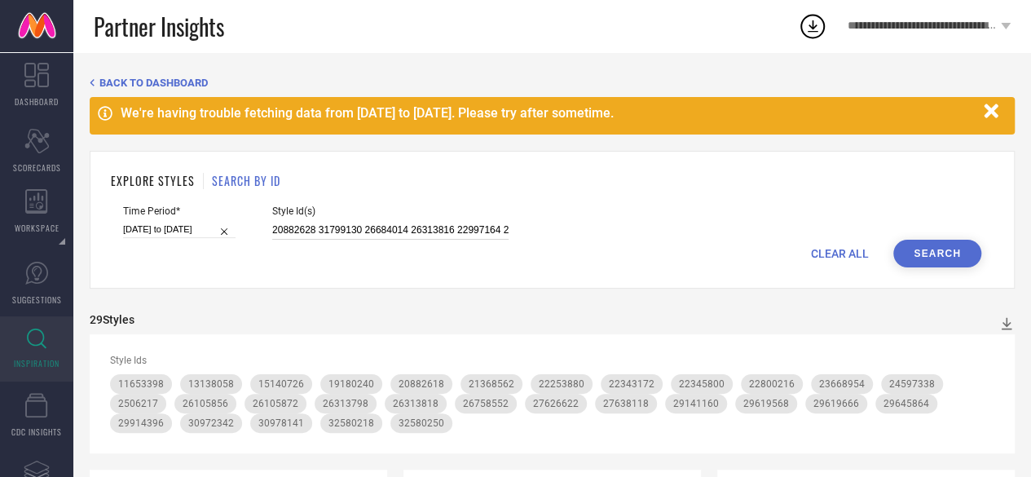
scroll to position [0, 454]
type input "20882628 31799130 26684014 26313816 22997164 23599766 22992440 21665286 2143057…"
click at [933, 248] on button "Search" at bounding box center [938, 254] width 88 height 28
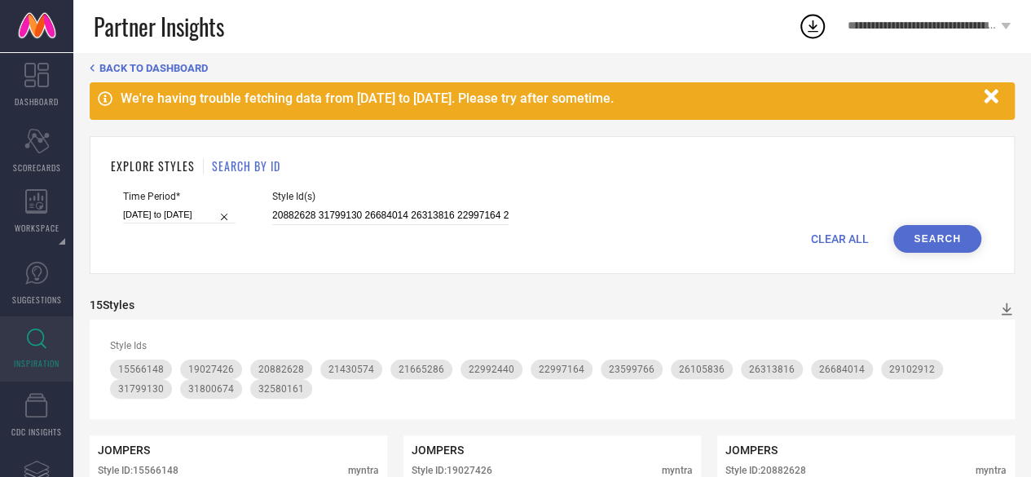
scroll to position [0, 0]
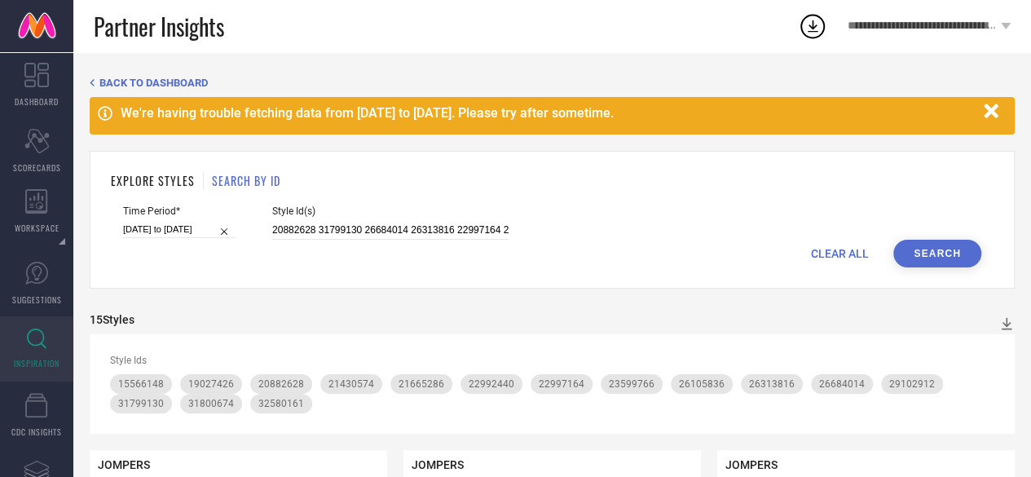
click at [438, 219] on div "Style Id(s) 20882628 31799130 26684014 26313816 22997164 23599766 22992440 2166…" at bounding box center [390, 222] width 236 height 34
click at [404, 226] on input "20882628 31799130 26684014 26313816 22997164 23599766 22992440 21665286 2143057…" at bounding box center [390, 230] width 236 height 19
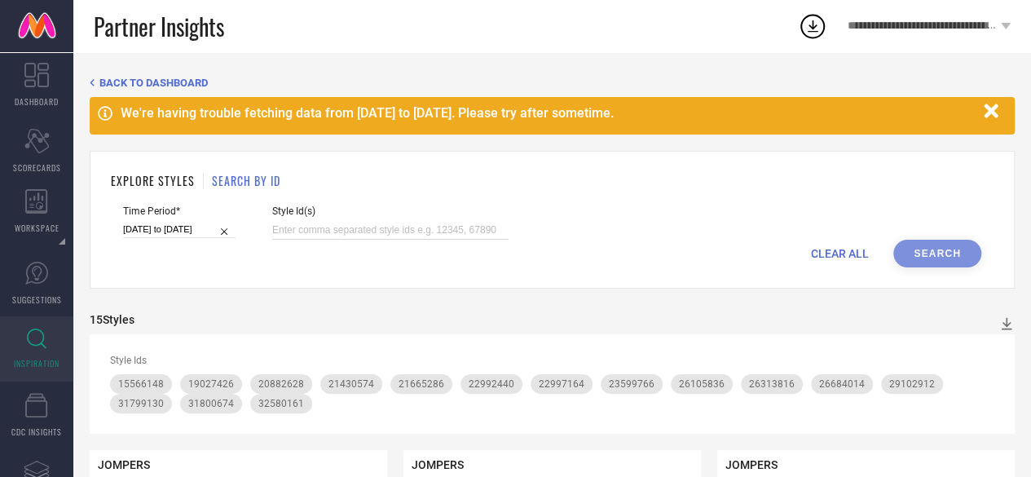
paste input "10587114 32488543 13799306 23136384 19591606 11422586 24367596 19591742 2436759…"
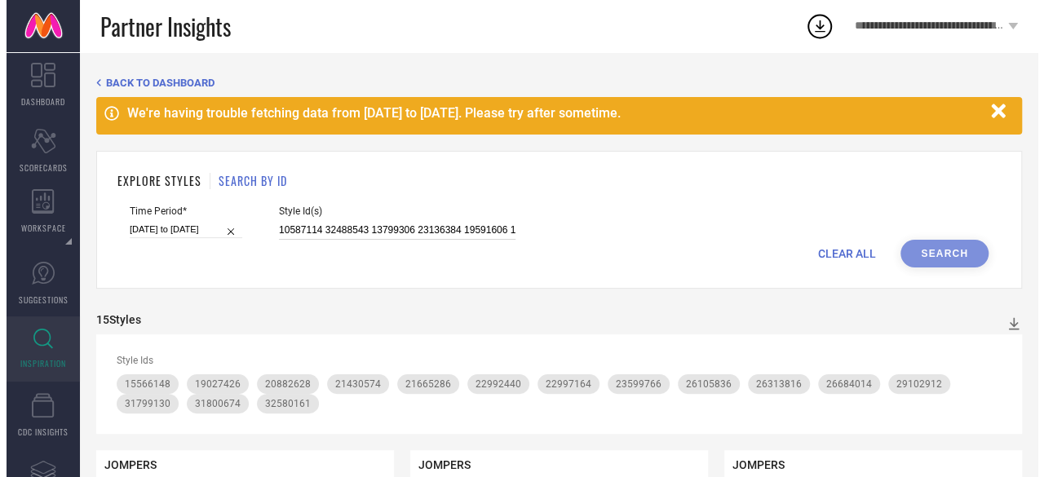
scroll to position [0, 909]
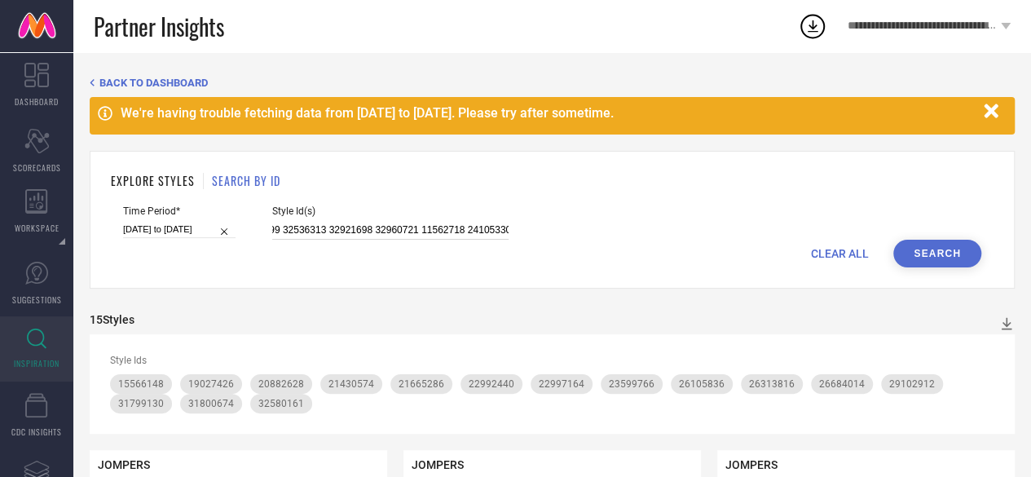
type input "10587114 32488543 13799306 23136384 19591606 11422586 24367596 19591742 2436759…"
click at [939, 249] on button "Search" at bounding box center [938, 254] width 88 height 28
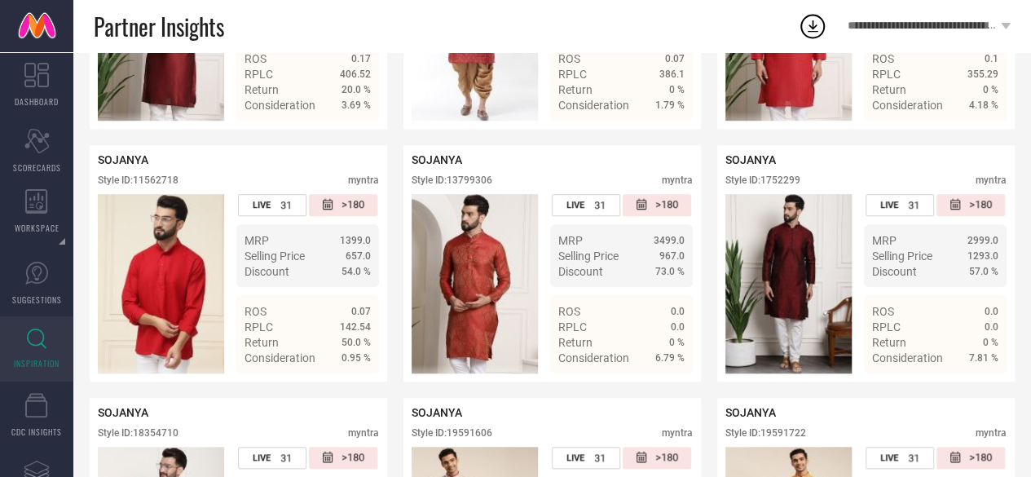
scroll to position [0, 0]
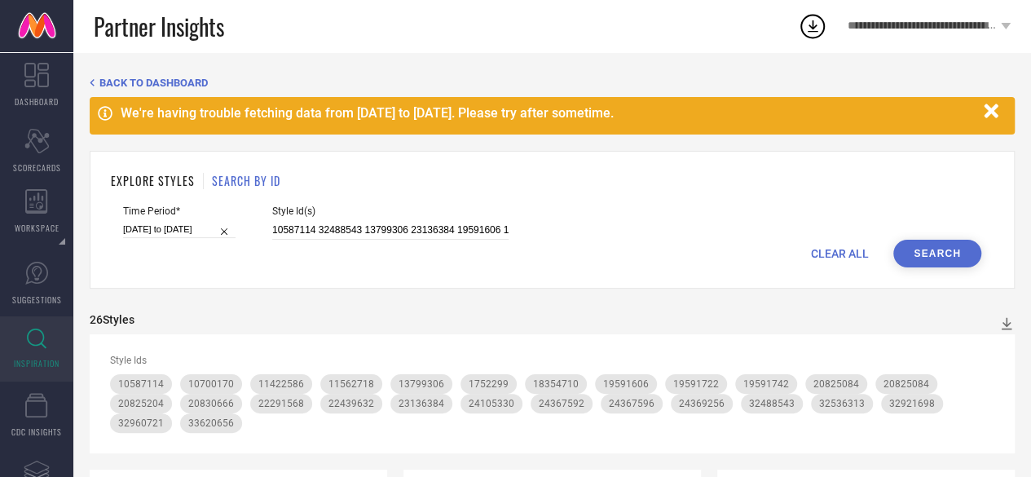
click at [416, 220] on div "Style Id(s) 10587114 32488543 13799306 23136384 19591606 11422586 24367596 1959…" at bounding box center [390, 222] width 236 height 34
click at [380, 234] on input "10587114 32488543 13799306 23136384 19591606 11422586 24367596 19591742 2436759…" at bounding box center [390, 230] width 236 height 19
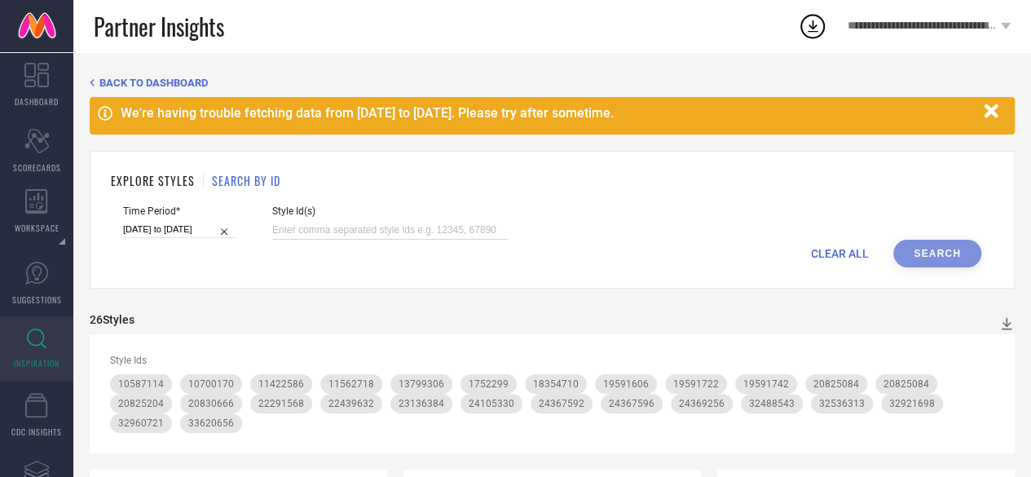
paste input "2423810 12181482 12181370 12492102 12181498 12181368 12181282 12181208 12181170…"
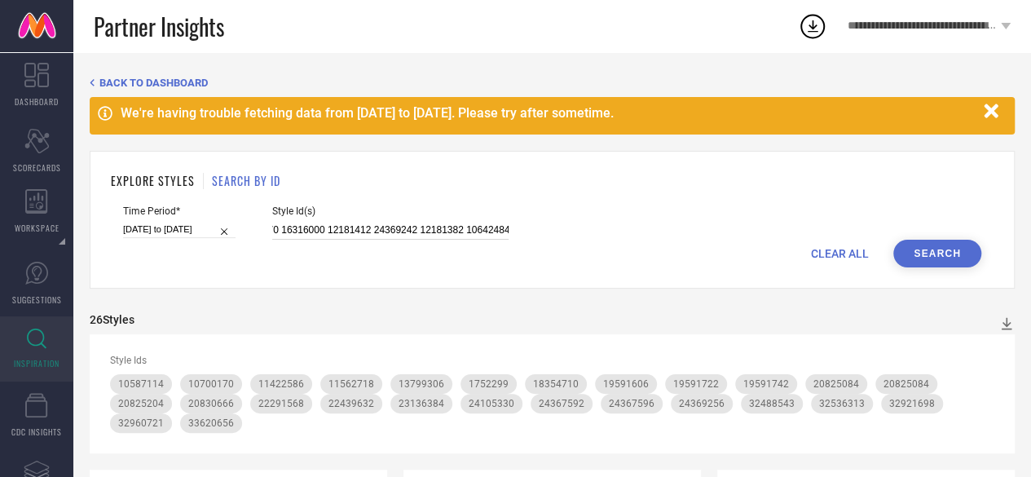
type input "2423810 12181482 12181370 12492102 12181498 12181368 12181282 12181208 12181170…"
click at [931, 254] on button "Search" at bounding box center [938, 254] width 88 height 28
